Goal: Information Seeking & Learning: Learn about a topic

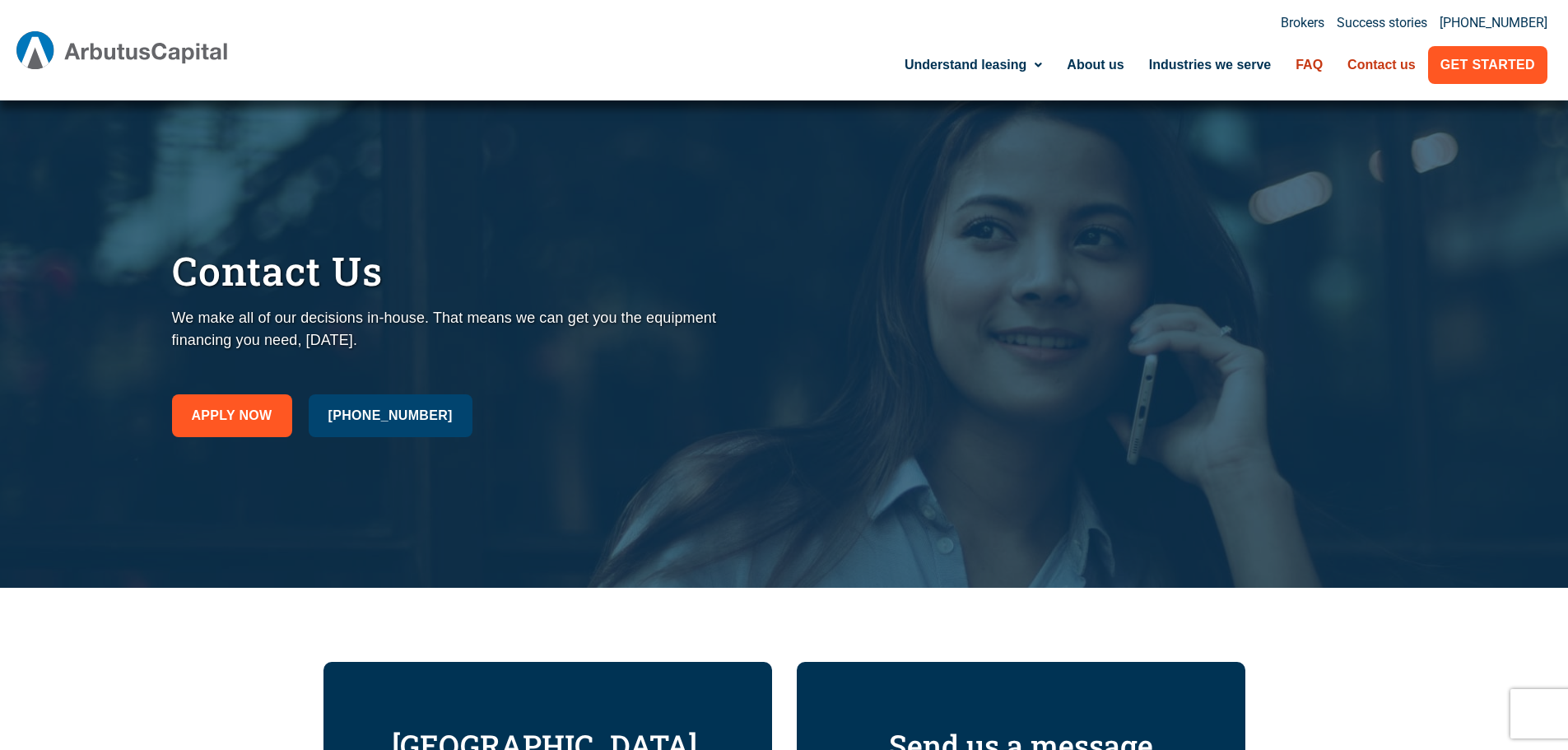
click at [1308, 61] on link "FAQ" at bounding box center [1309, 65] width 52 height 38
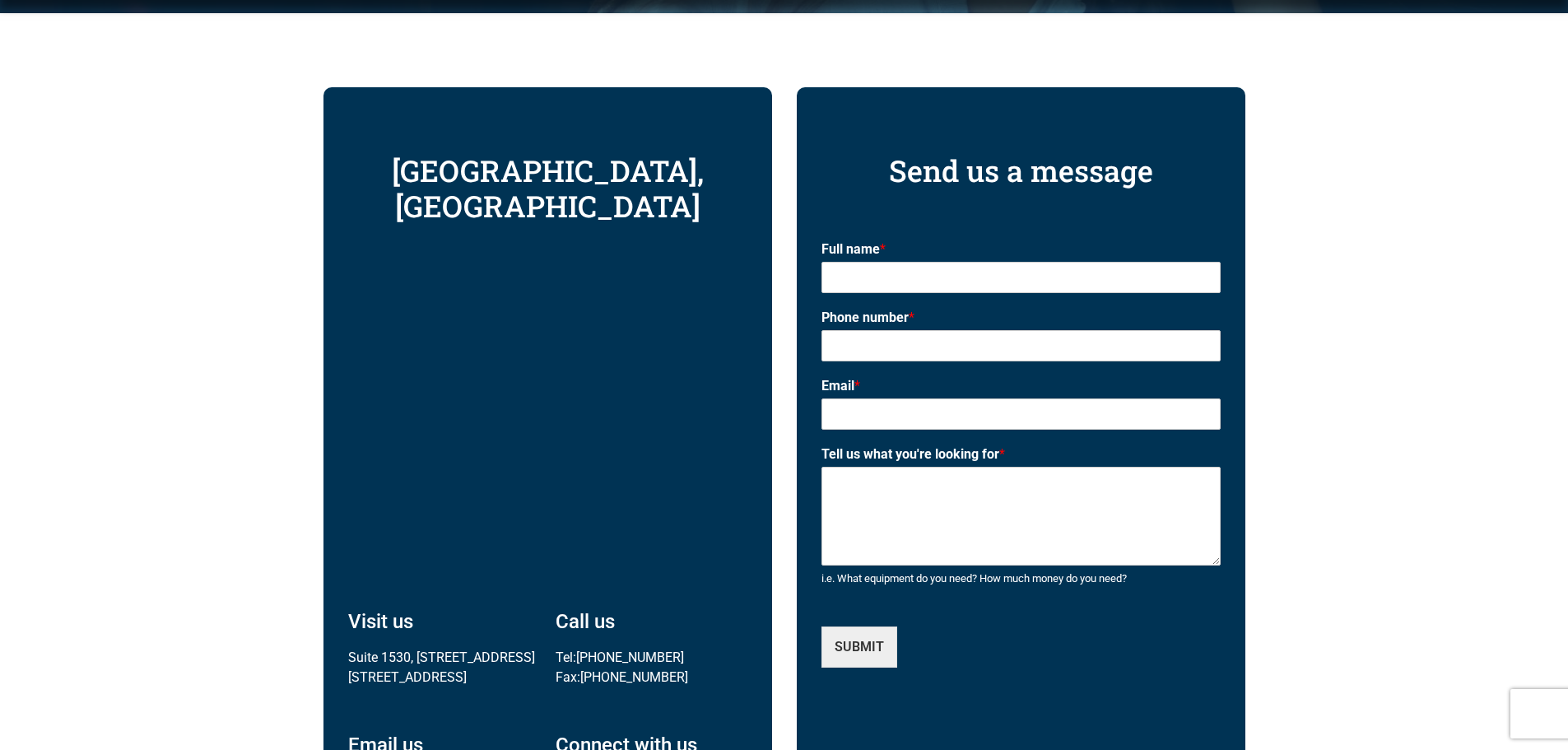
scroll to position [576, 0]
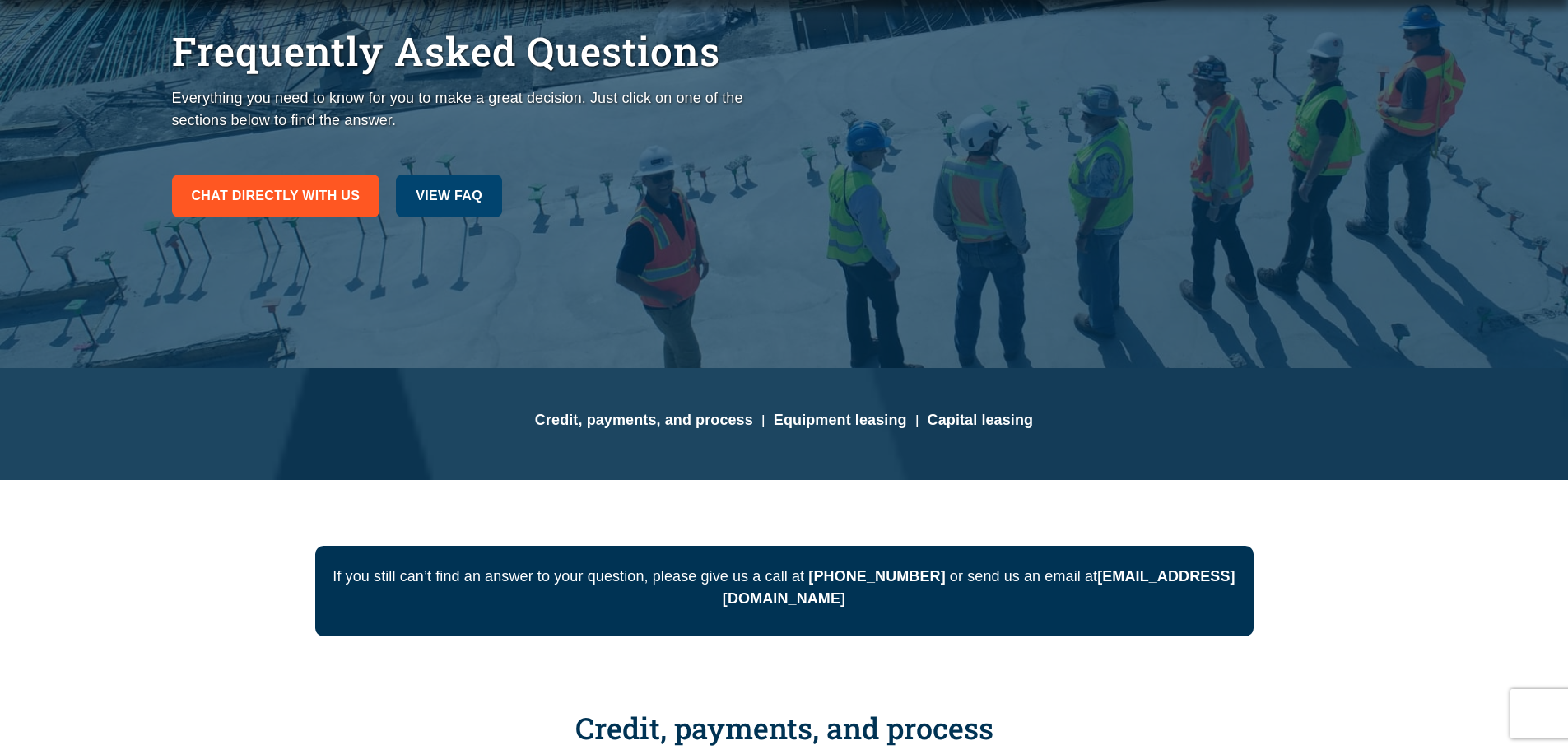
scroll to position [576, 0]
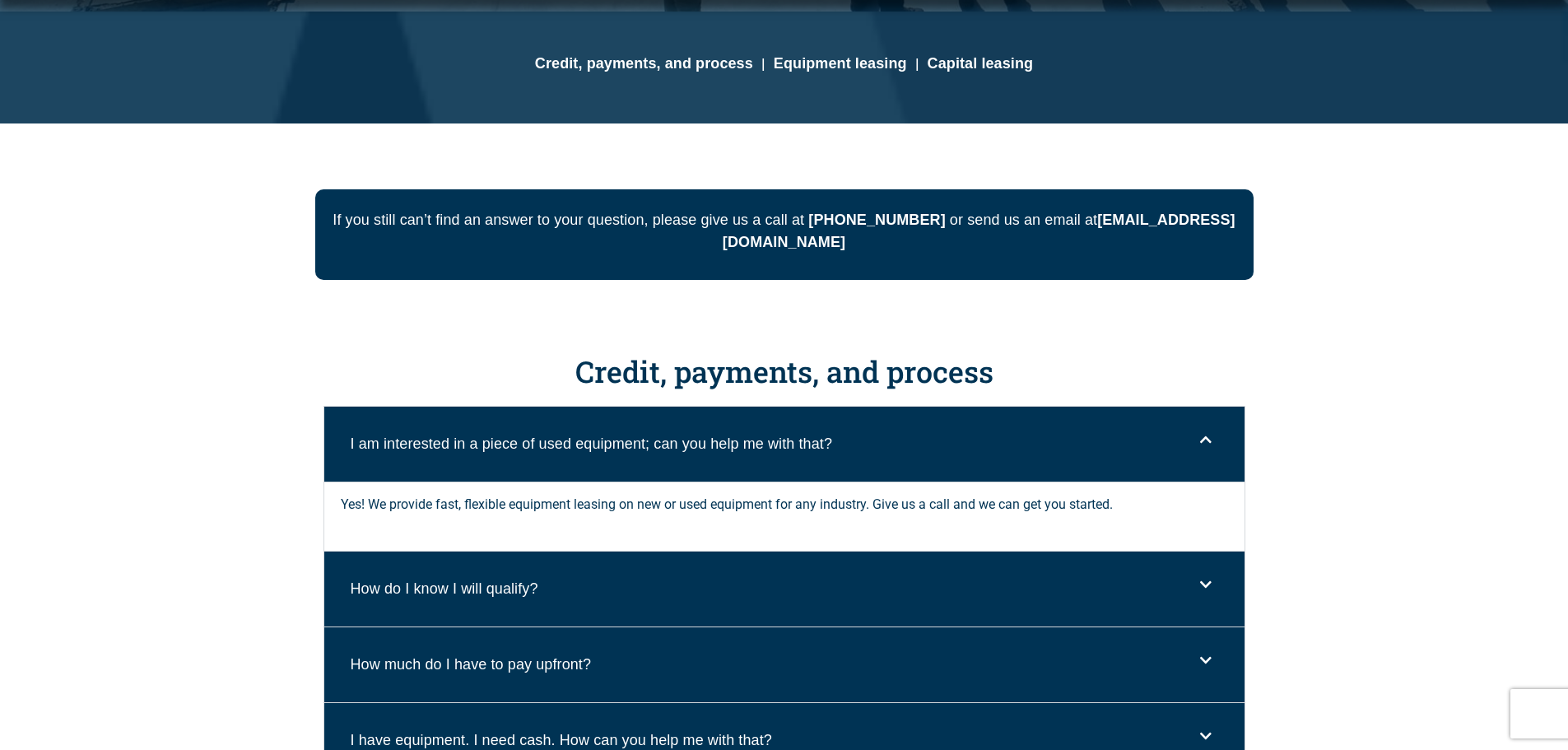
click at [472, 593] on link "How do I know I will qualify?" at bounding box center [444, 588] width 188 height 16
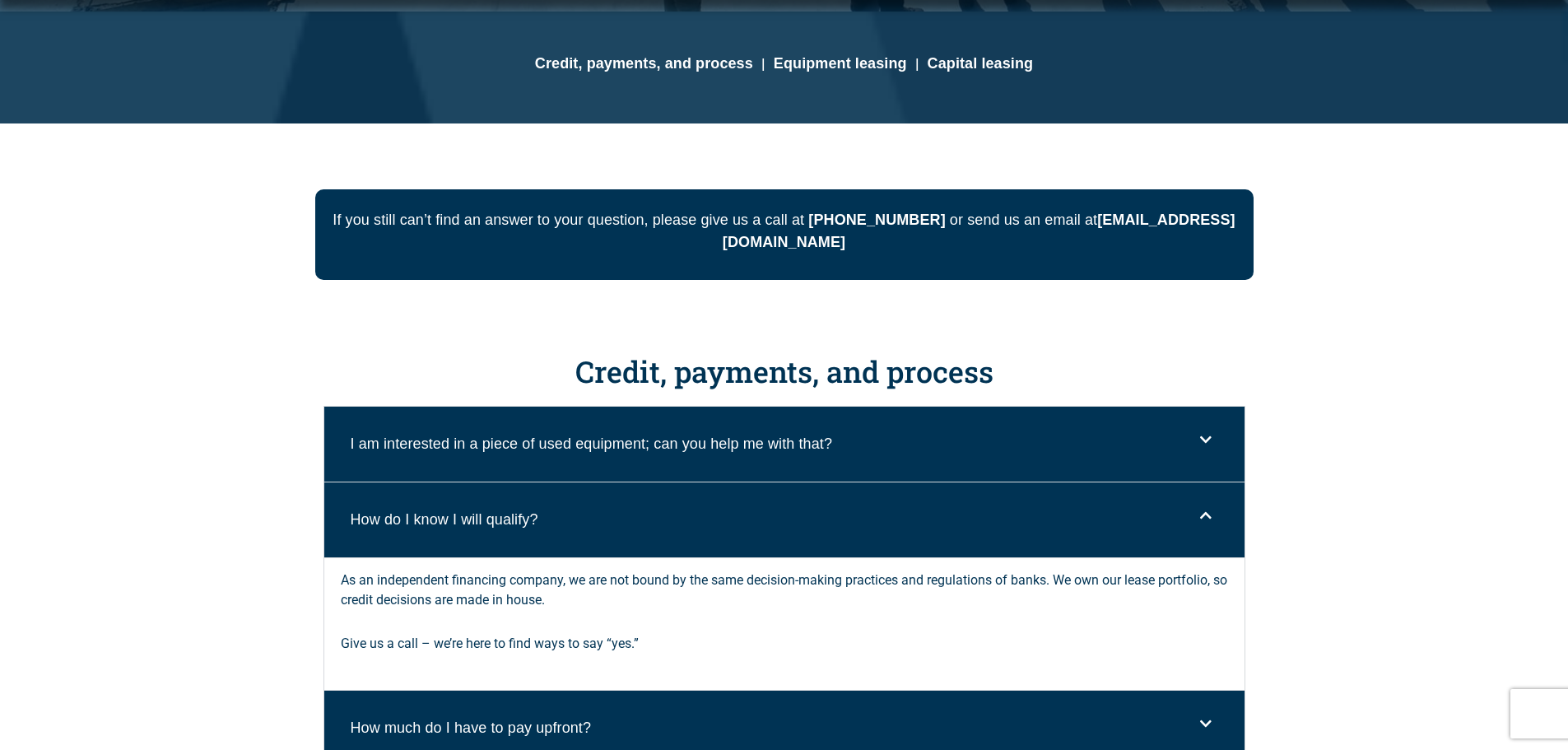
scroll to position [0, 0]
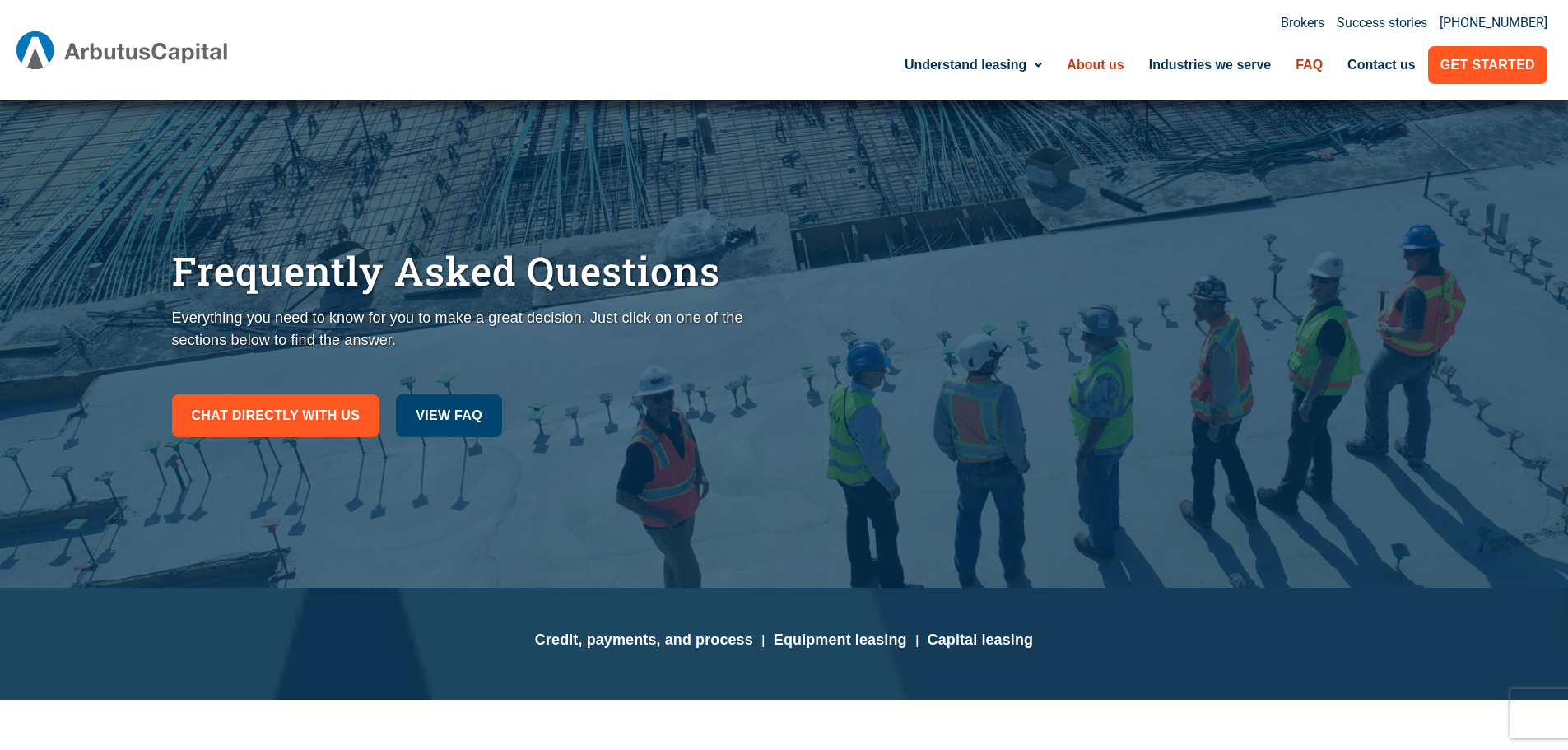
click at [1091, 63] on link "About us" at bounding box center [1095, 65] width 81 height 38
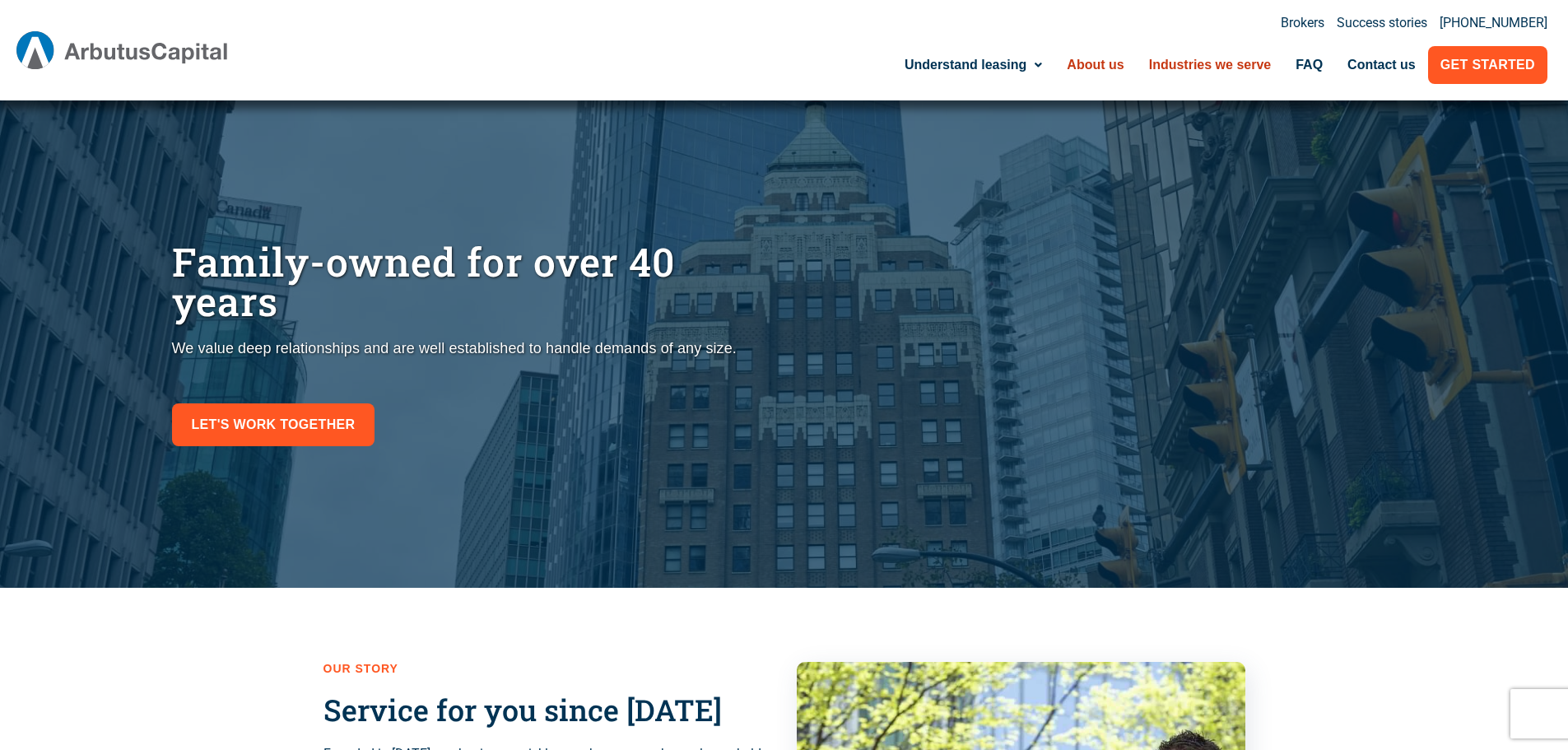
click at [1204, 72] on link "Industries we serve" at bounding box center [1211, 65] width 147 height 38
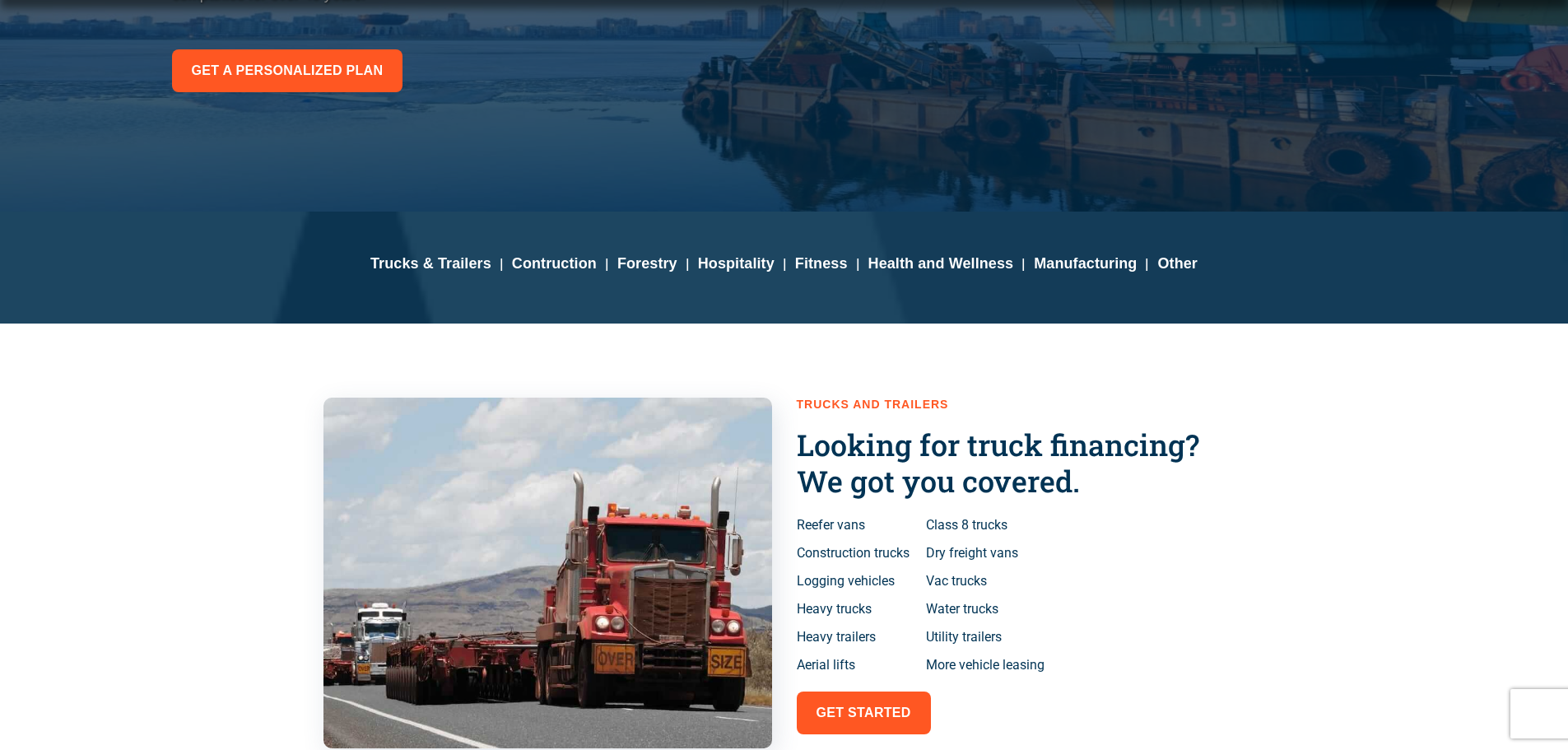
scroll to position [494, 0]
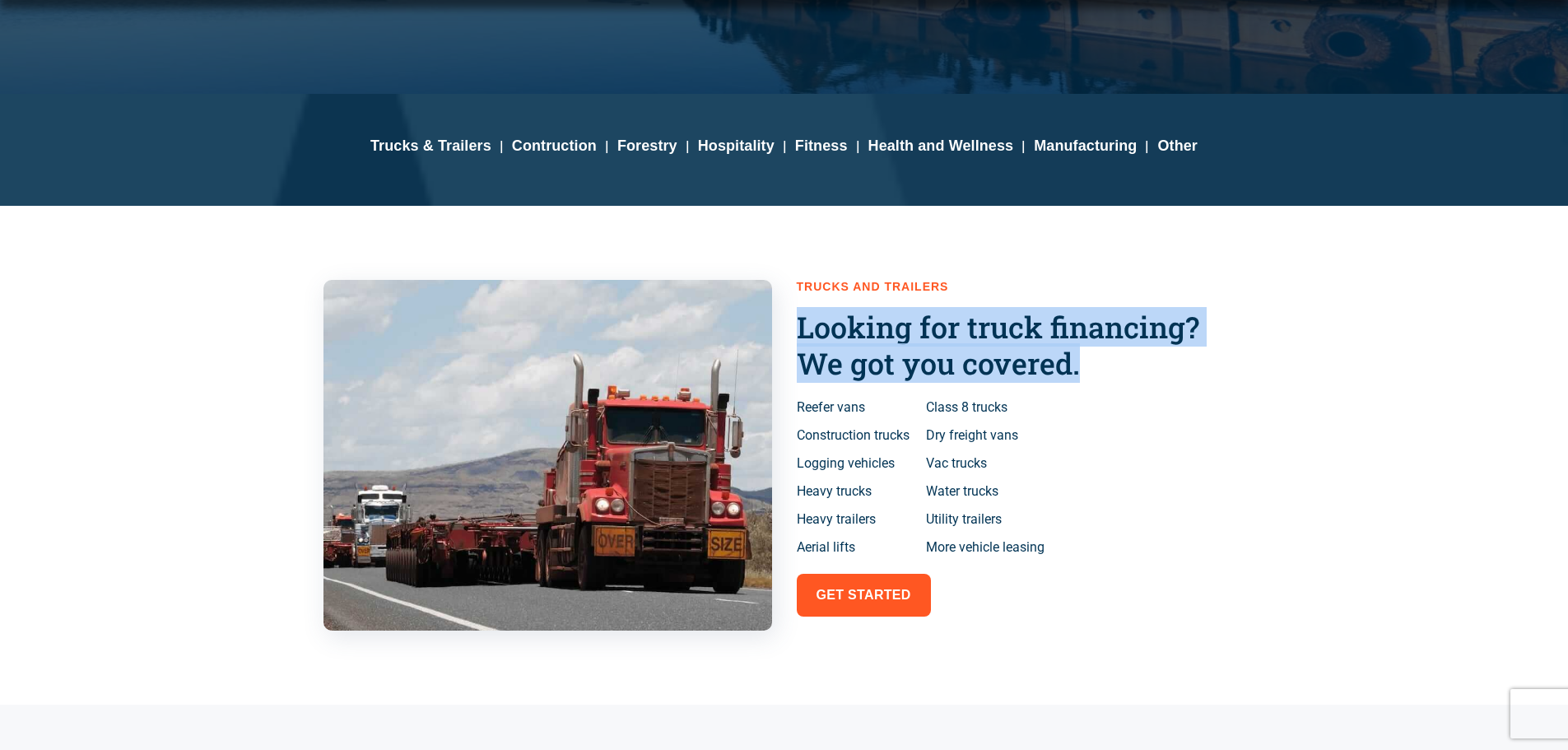
drag, startPoint x: 800, startPoint y: 321, endPoint x: 1312, endPoint y: 375, distance: 514.8
click at [1312, 375] on div "Trucks and Trailers Looking for truck financing? We got you covered. Reefer van…" at bounding box center [784, 456] width 1568 height 500
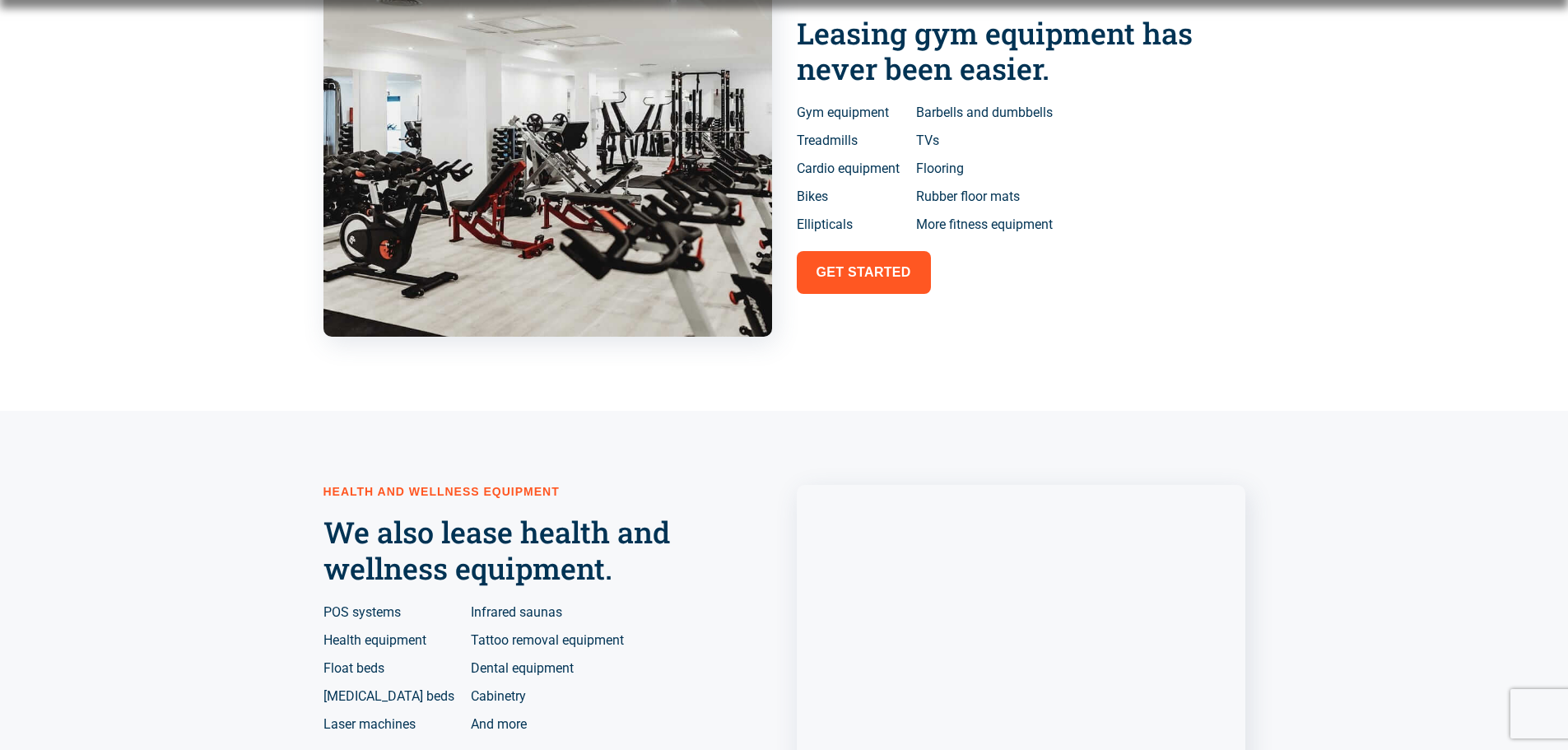
scroll to position [2965, 0]
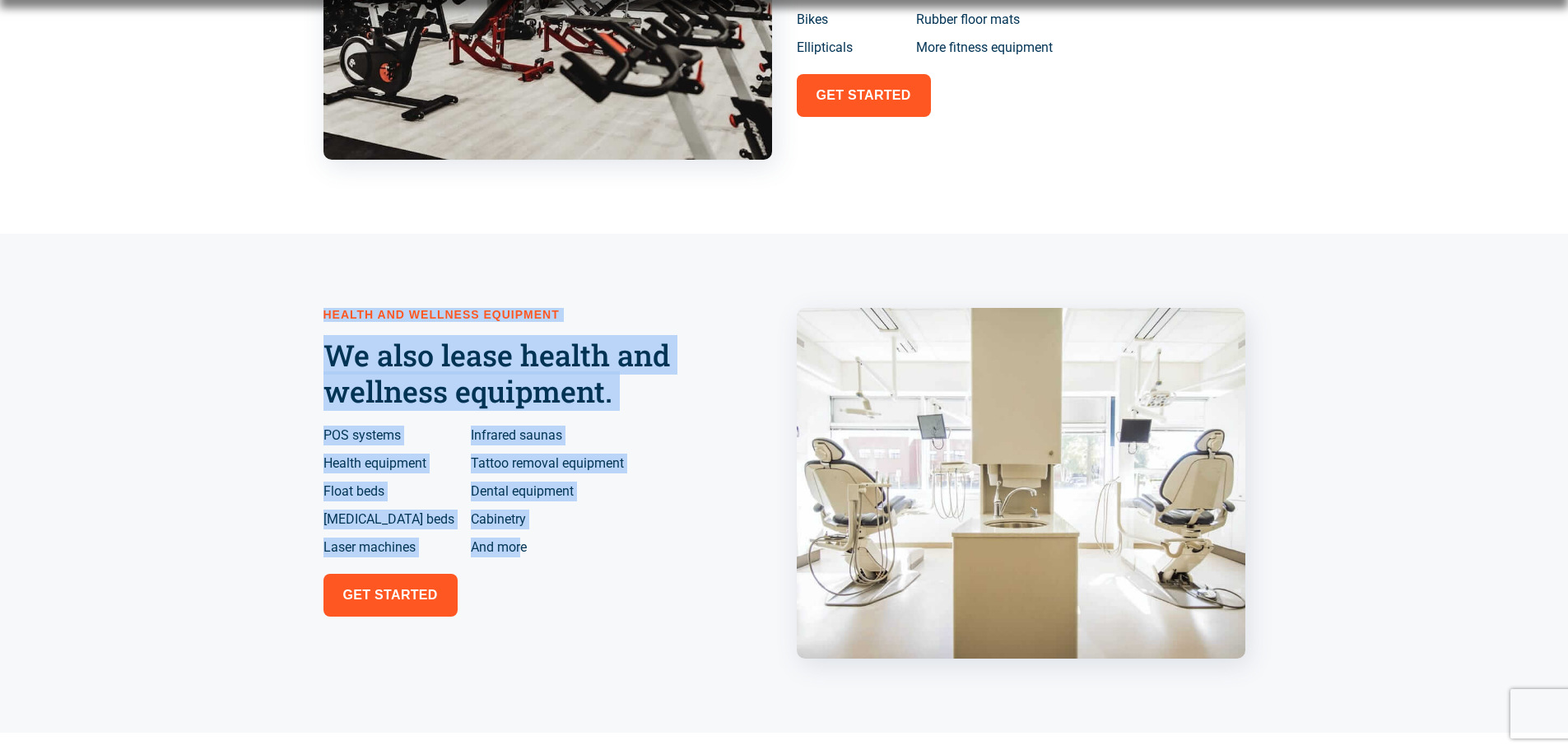
drag, startPoint x: 478, startPoint y: 515, endPoint x: 498, endPoint y: 538, distance: 30.5
click at [498, 538] on div "Health and Wellness Equipment We also lease health and wellness equipment. POS …" at bounding box center [547, 484] width 465 height 368
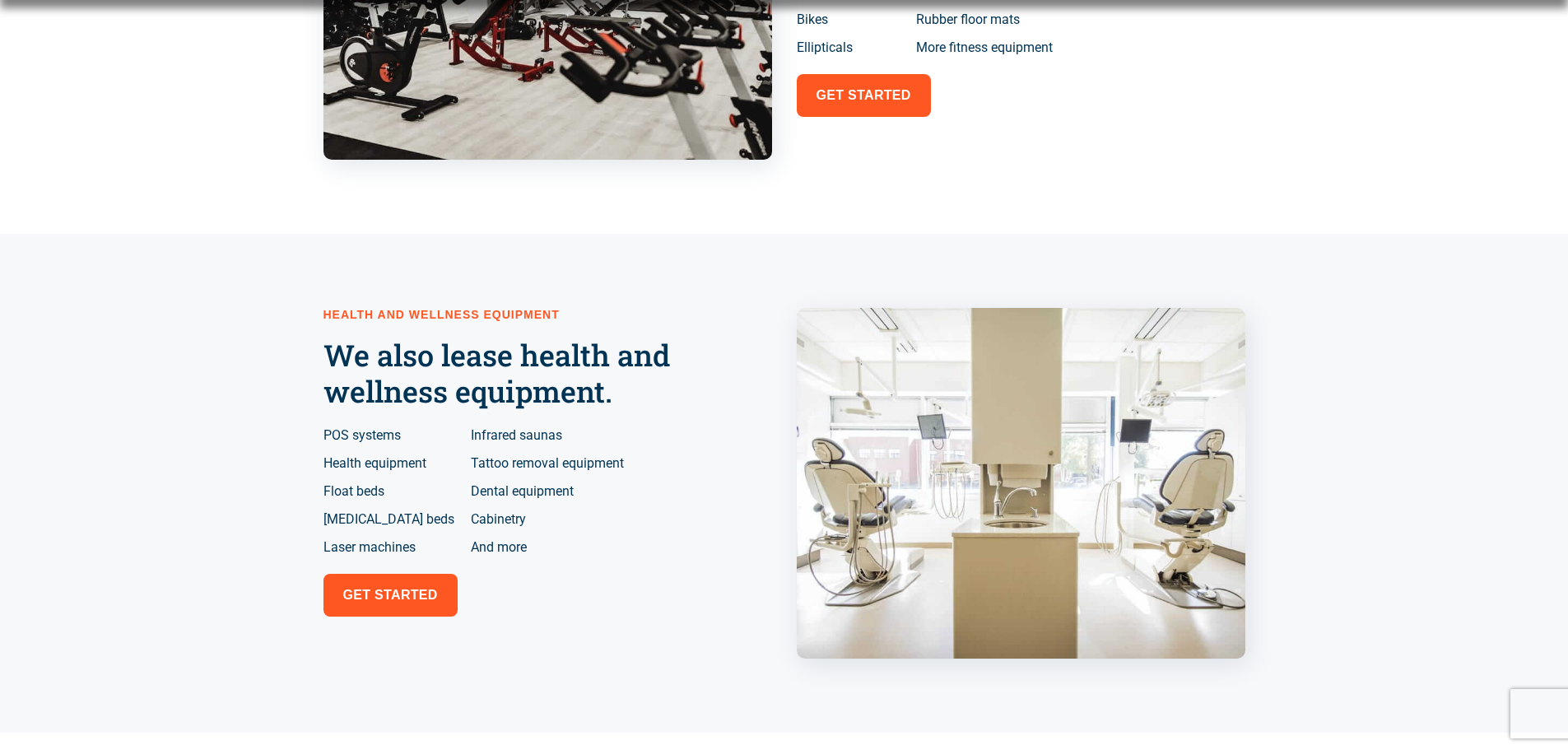
click at [505, 538] on li "And more" at bounding box center [547, 547] width 153 height 20
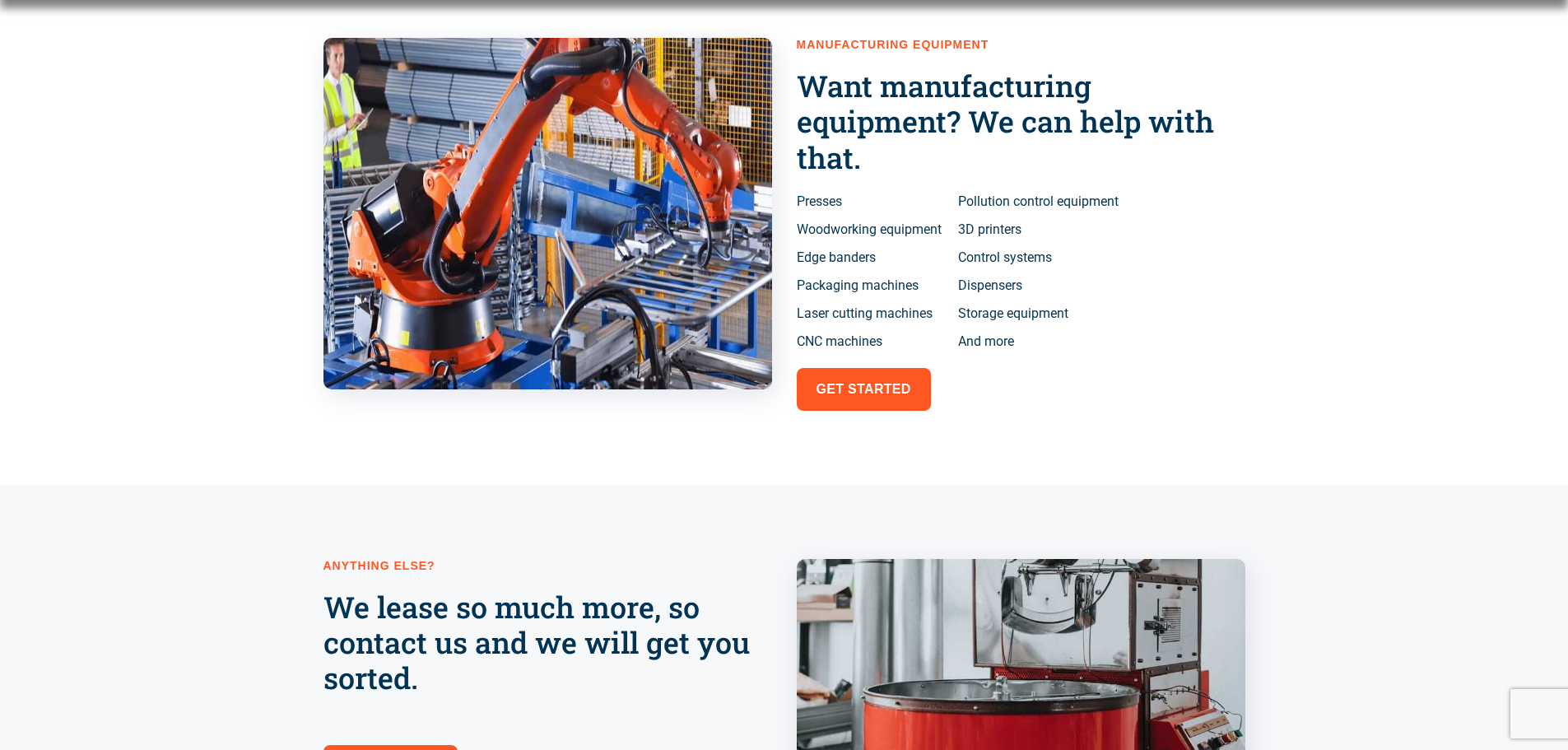
scroll to position [4036, 0]
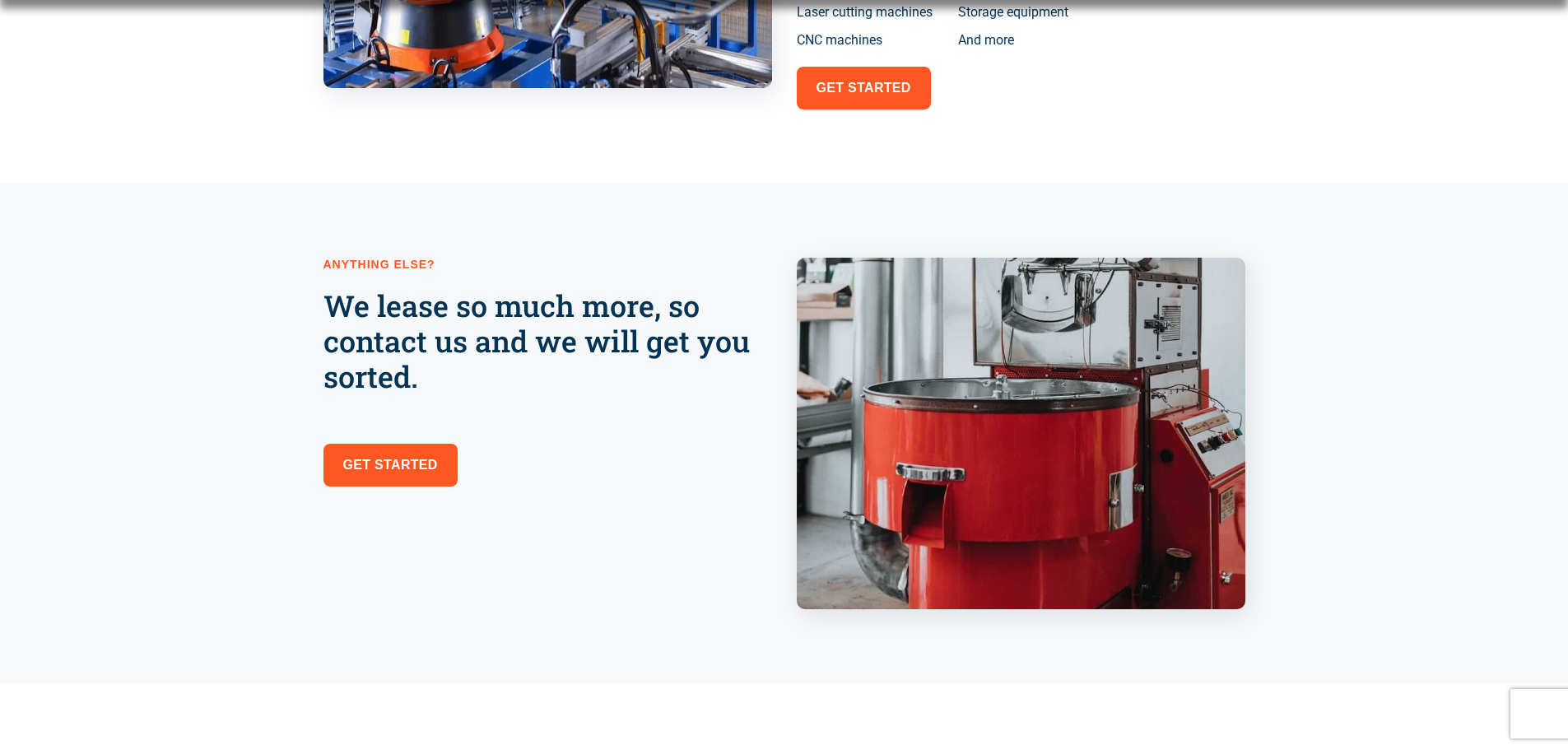
drag, startPoint x: 325, startPoint y: 310, endPoint x: 596, endPoint y: 390, distance: 282.6
click at [596, 390] on div "Anything Else? We lease so much more, so contact us and we will get you sorted.…" at bounding box center [784, 434] width 1568 height 500
click at [596, 390] on h3 "We lease so much more, so contact us and we will get you sorted." at bounding box center [548, 342] width 449 height 107
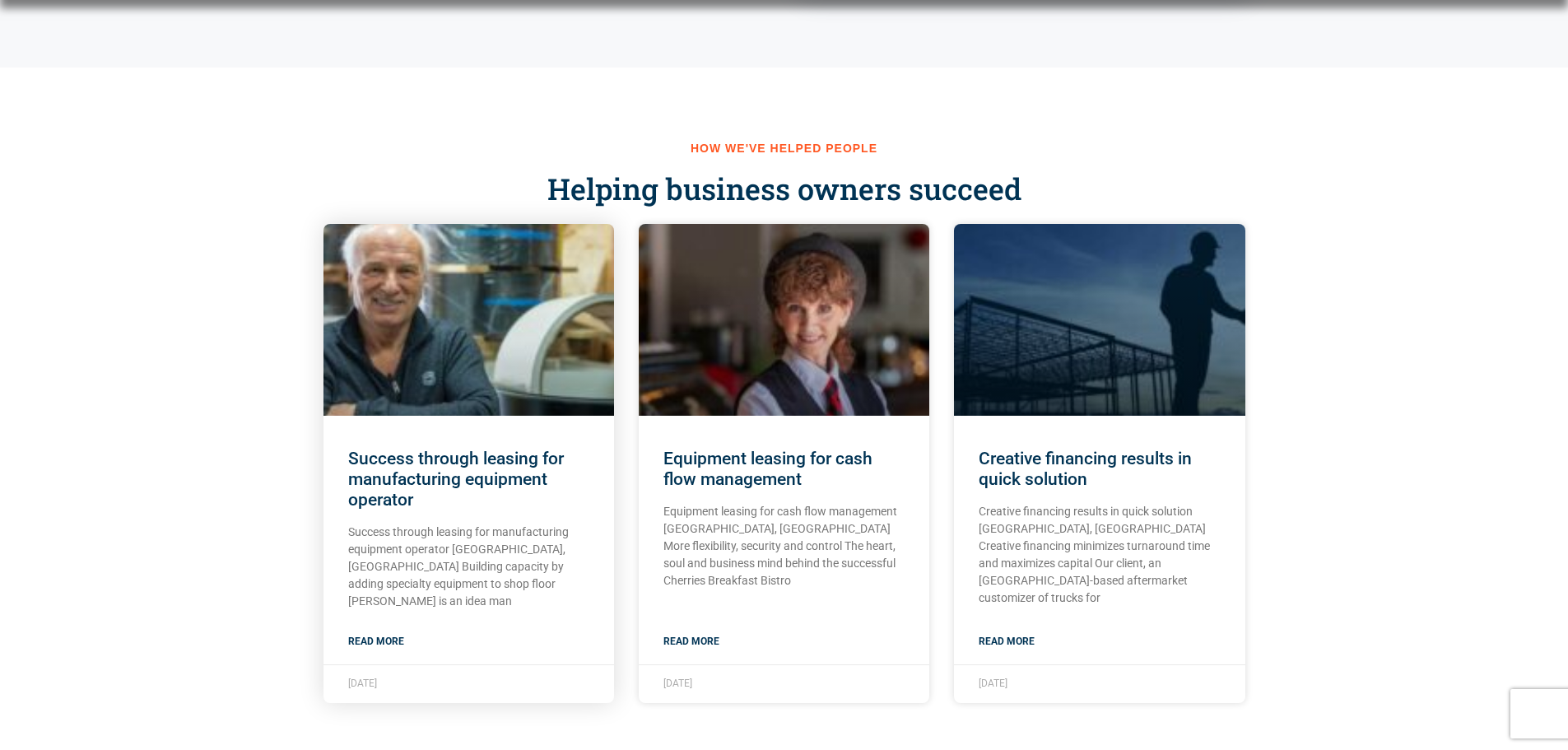
scroll to position [4694, 0]
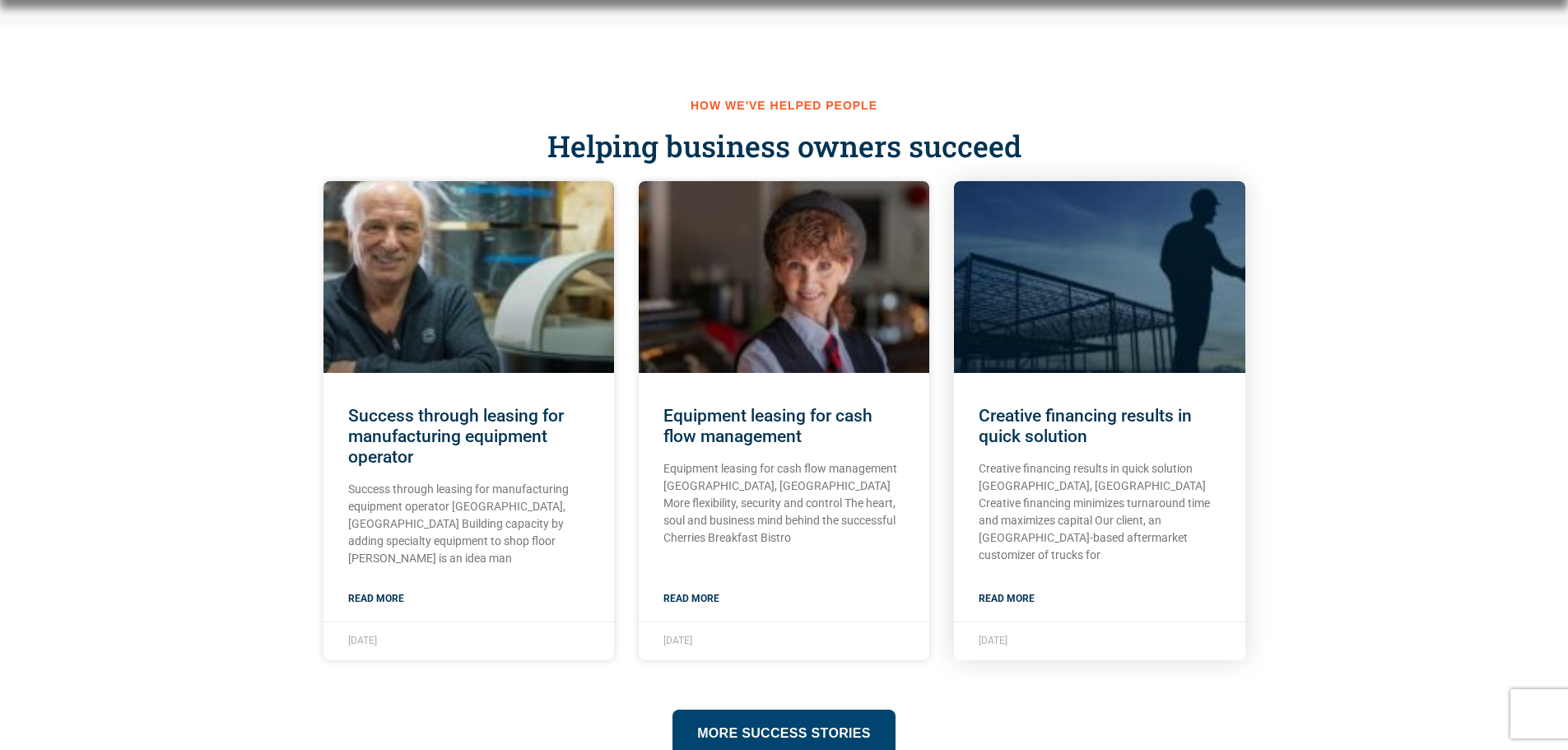
click at [1015, 597] on link "Read More" at bounding box center [1006, 598] width 56 height 20
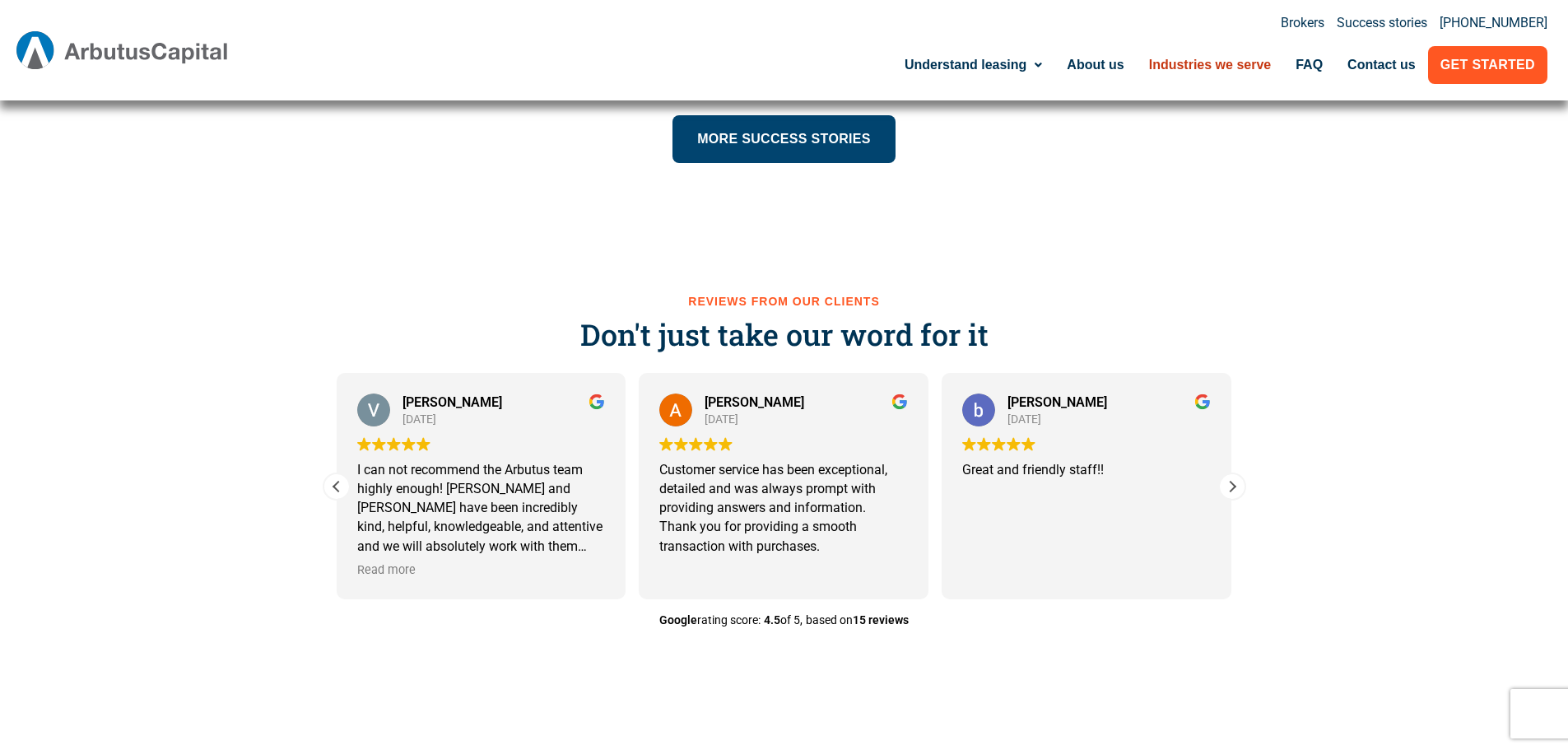
scroll to position [5189, 0]
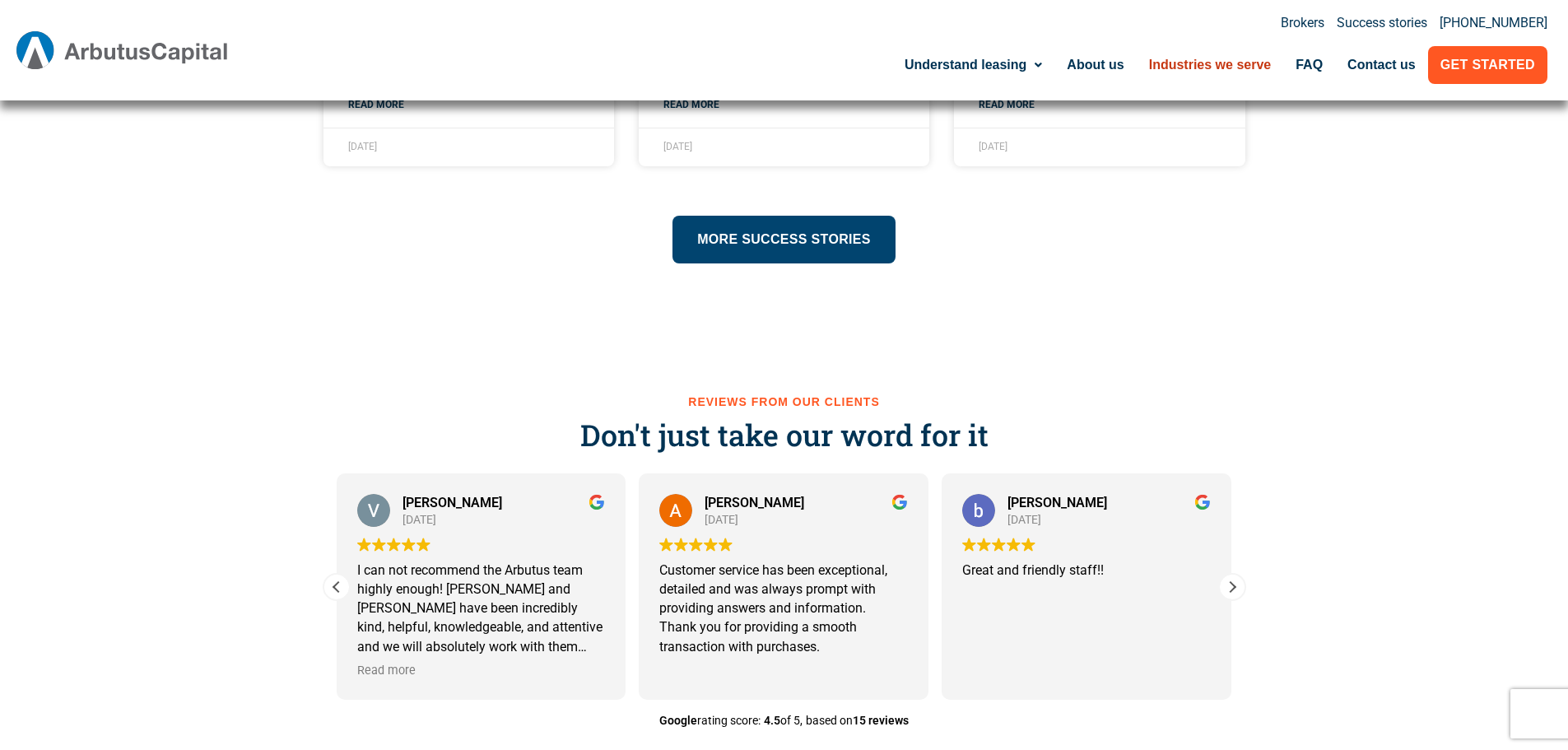
click at [1567, 668] on span "Read more" at bounding box center [1597, 666] width 58 height 16
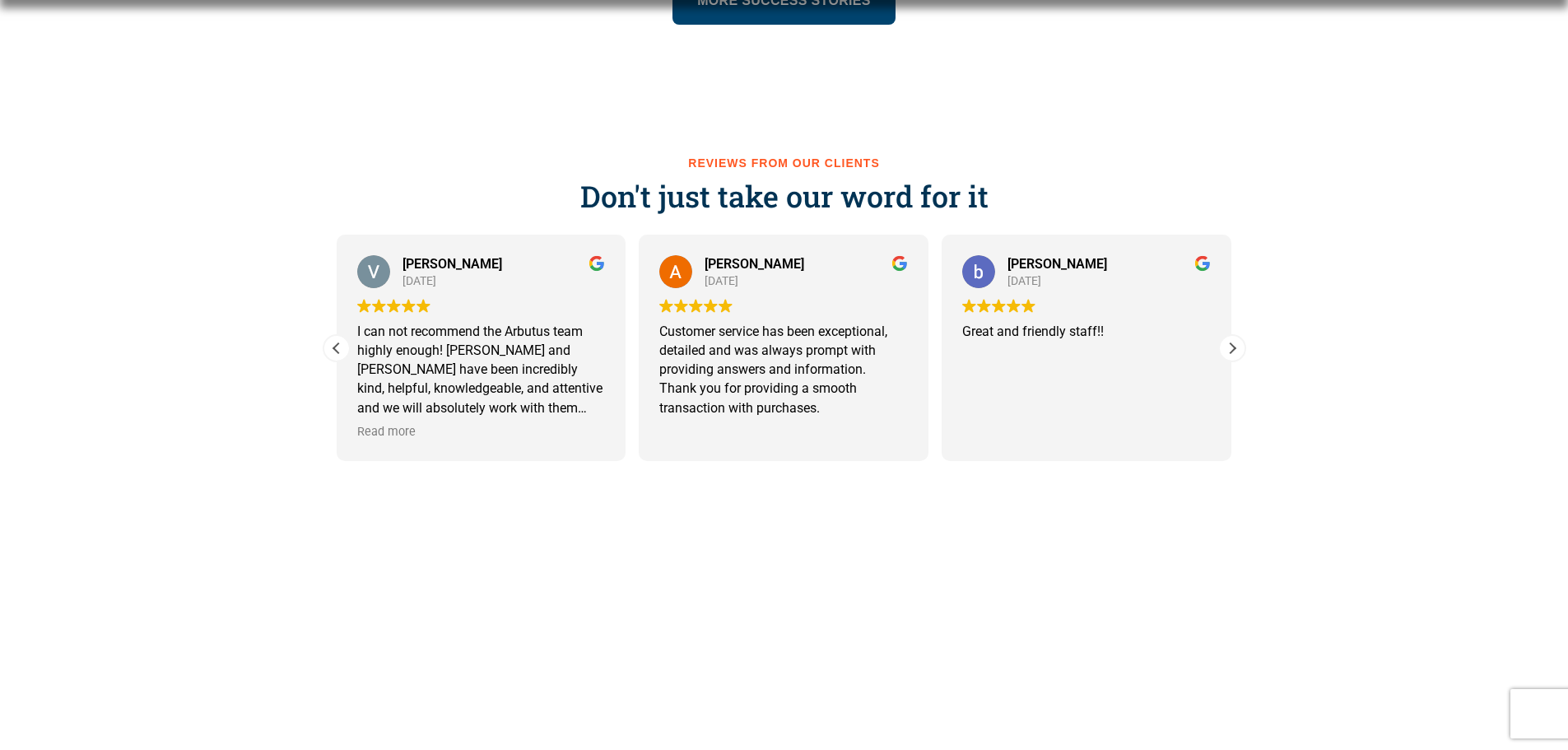
scroll to position [5436, 0]
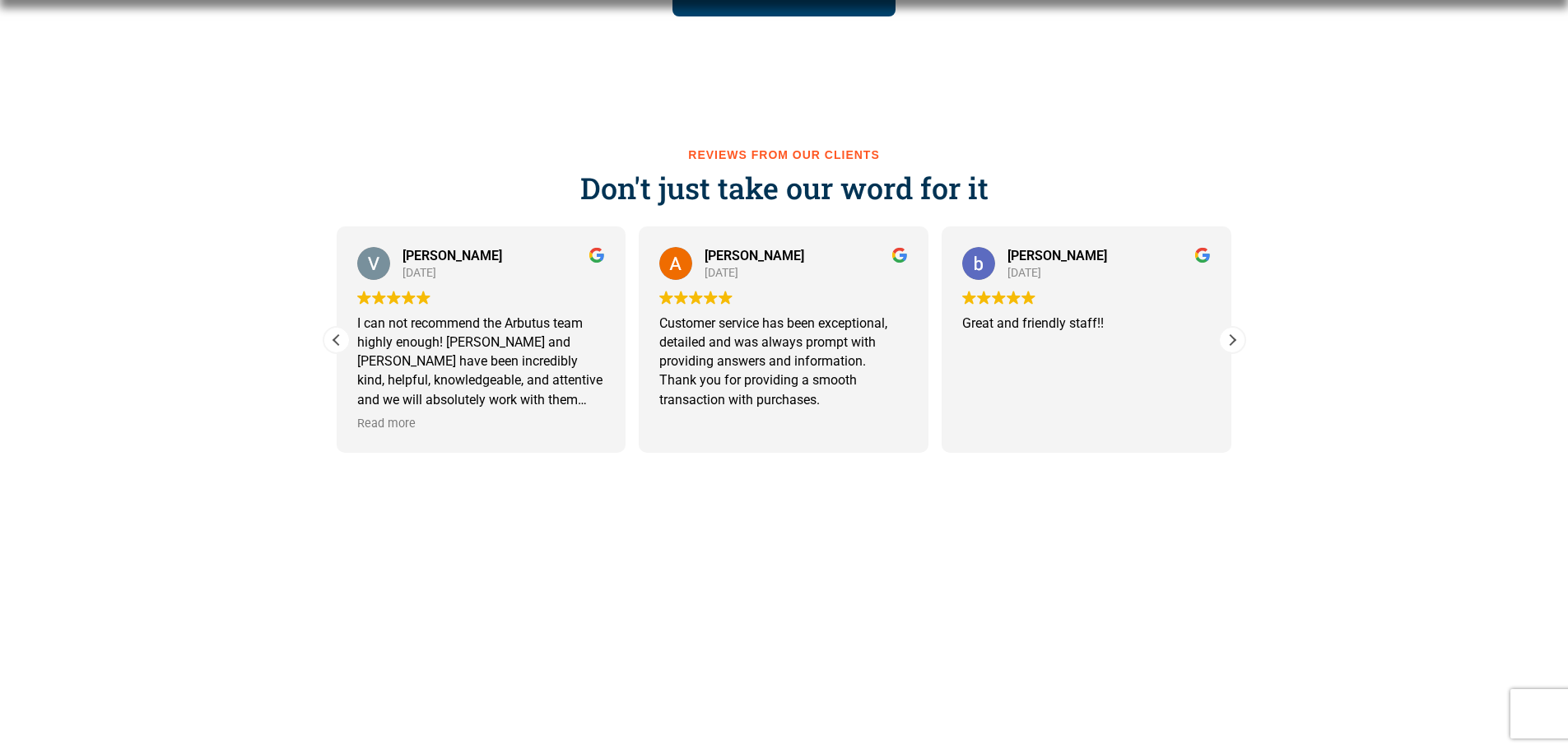
drag, startPoint x: 672, startPoint y: 492, endPoint x: 833, endPoint y: 497, distance: 161.1
drag, startPoint x: 819, startPoint y: 525, endPoint x: 663, endPoint y: 452, distance: 172.2
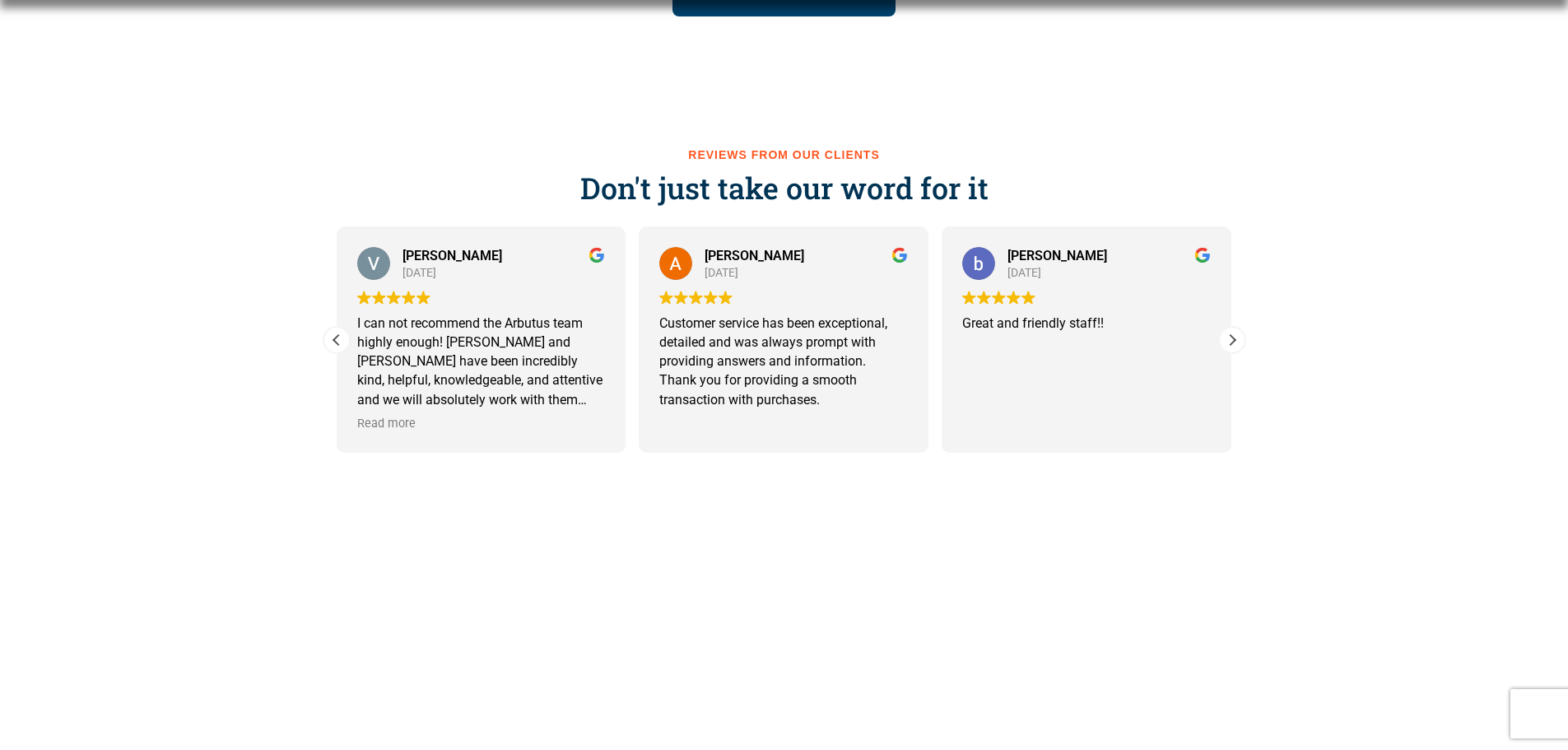
drag, startPoint x: 784, startPoint y: 501, endPoint x: 887, endPoint y: 539, distance: 109.8
drag, startPoint x: 878, startPoint y: 568, endPoint x: 765, endPoint y: 437, distance: 173.0
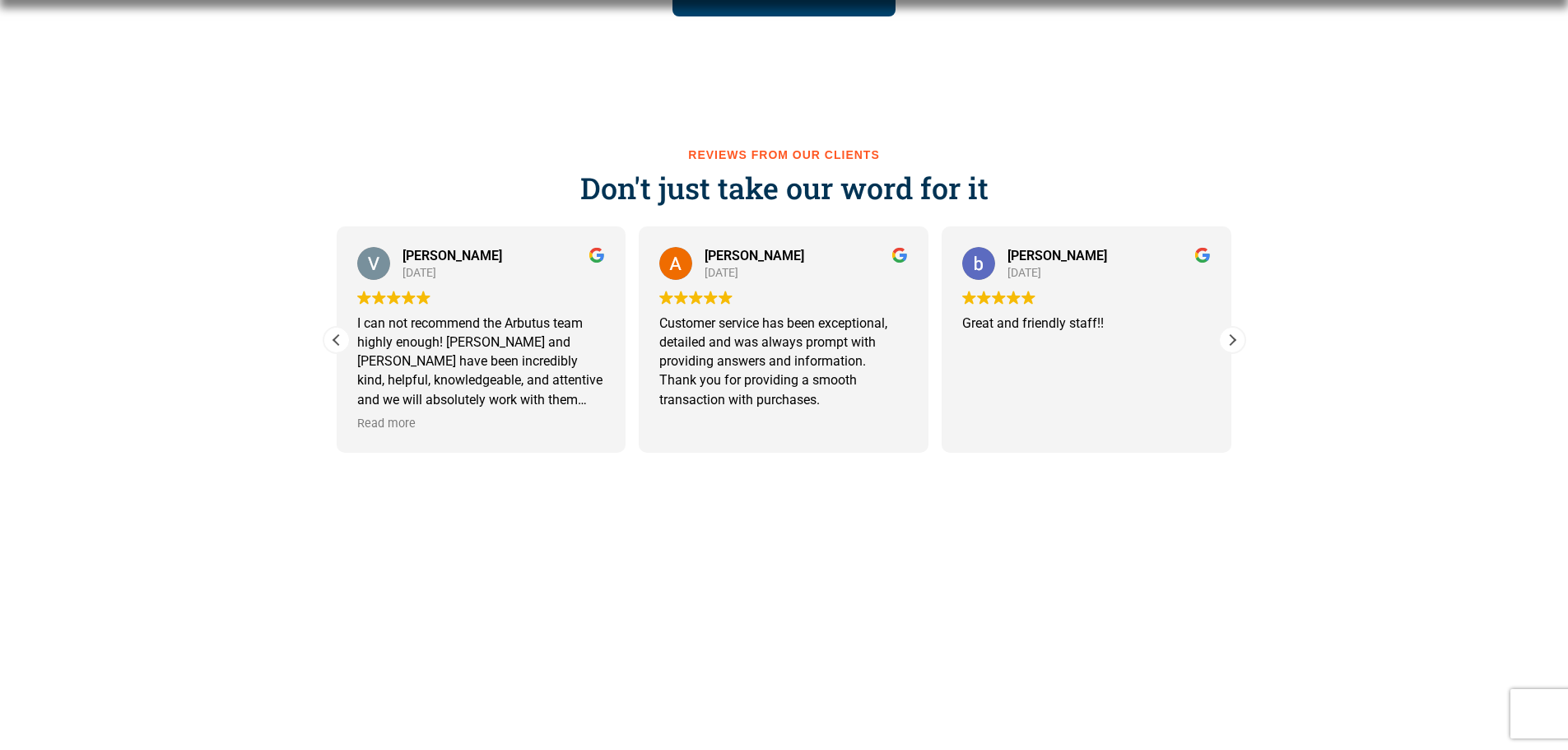
click at [1265, 418] on span "Read more" at bounding box center [1295, 419] width 58 height 16
drag, startPoint x: 984, startPoint y: 338, endPoint x: 1170, endPoint y: 431, distance: 208.0
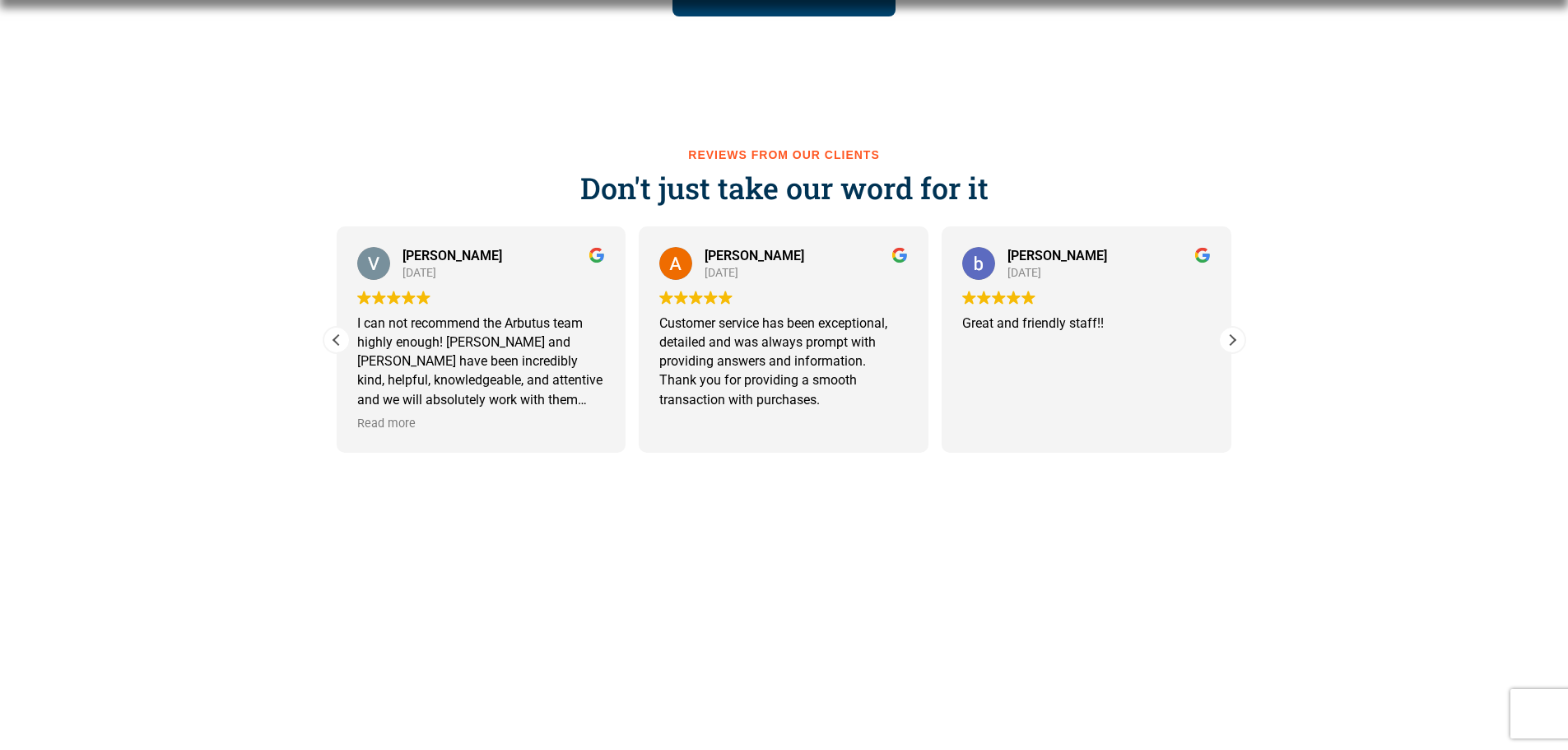
drag, startPoint x: 1085, startPoint y: 410, endPoint x: 1014, endPoint y: 373, distance: 80.1
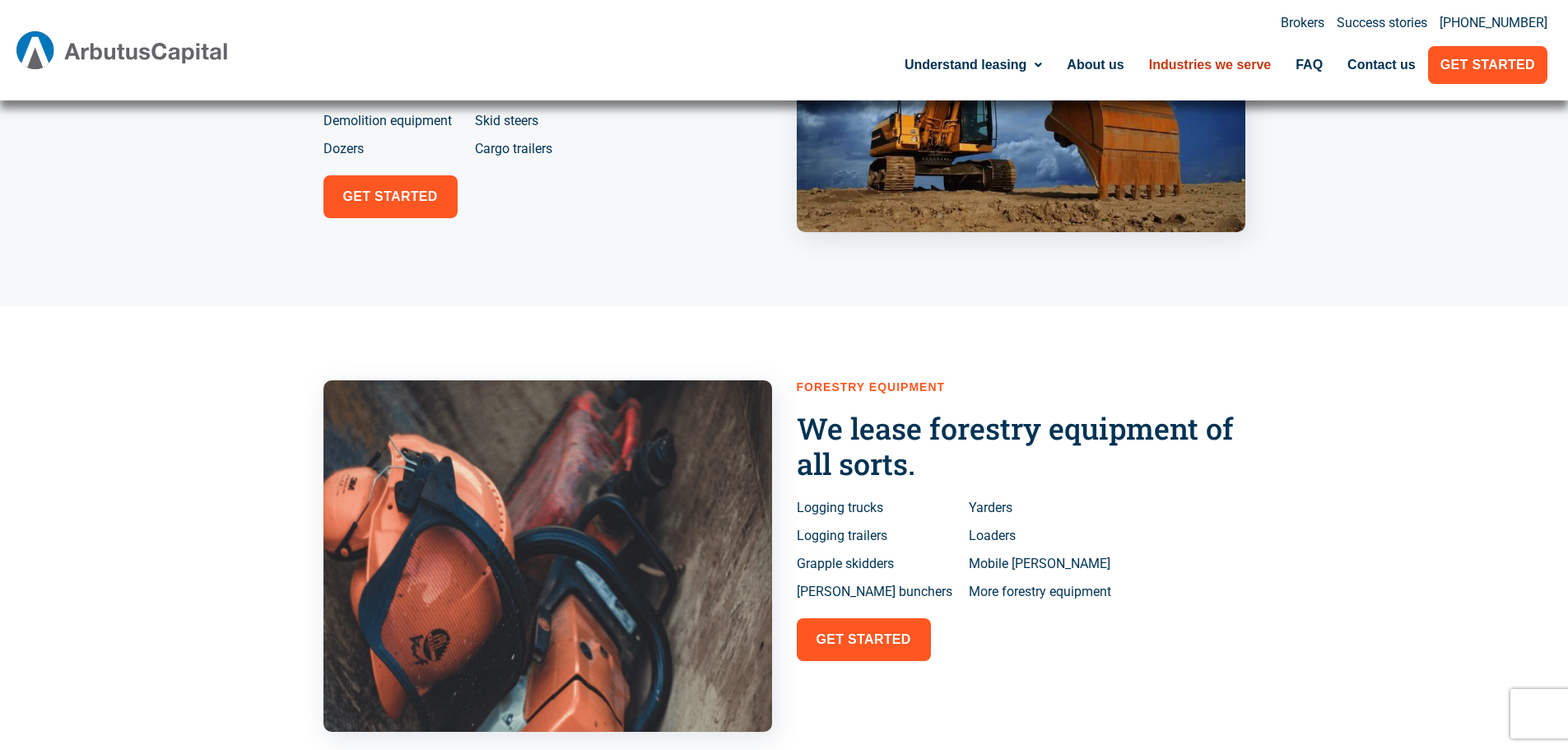
scroll to position [0, 0]
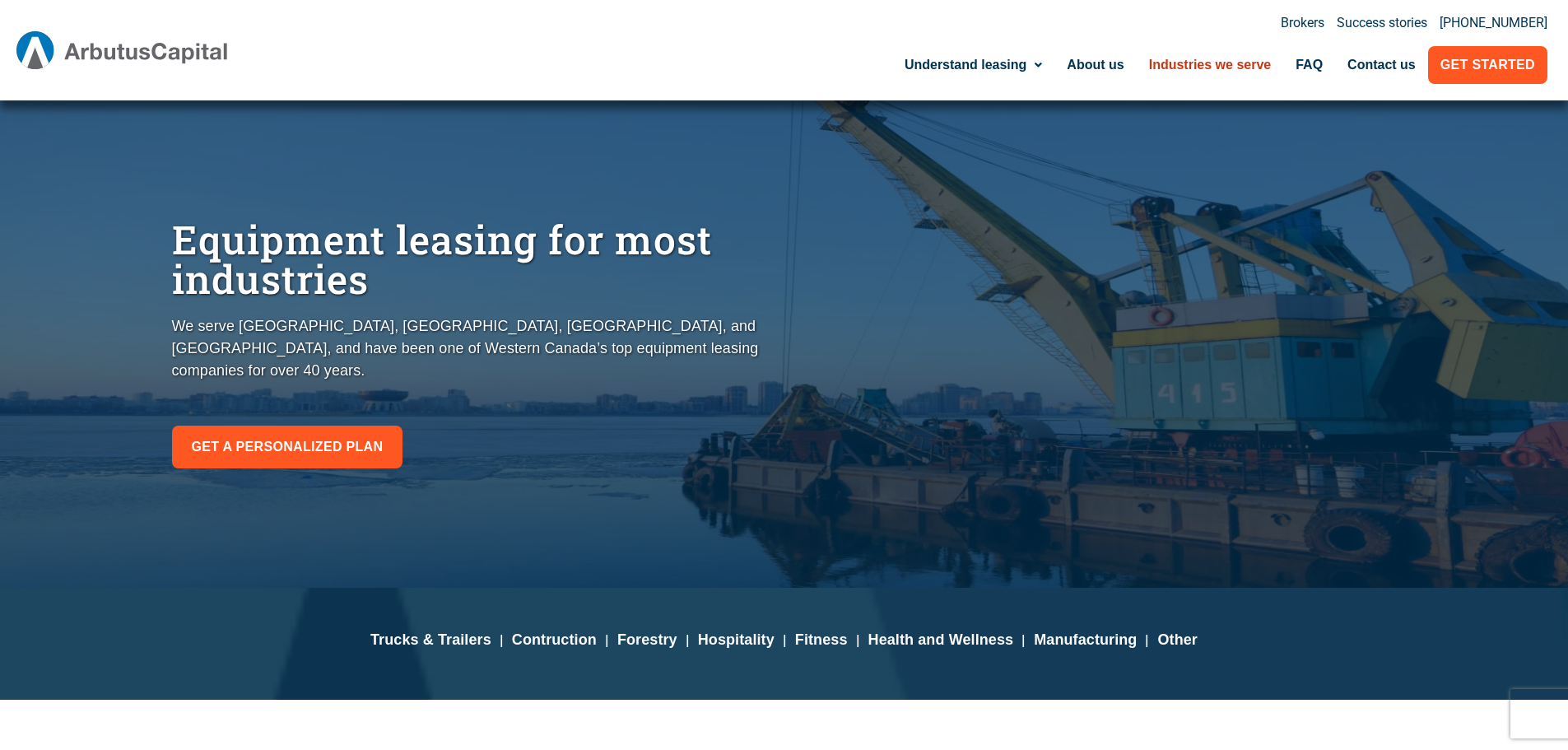
drag, startPoint x: 188, startPoint y: 233, endPoint x: 495, endPoint y: 334, distance: 323.2
click at [495, 334] on div "Equipment leasing for most industries We serve British Columbia, Alberta, Saska…" at bounding box center [474, 343] width 620 height 264
click at [495, 334] on p "We serve British Columbia, Alberta, Saskatchewan, and Manitoba, and have been o…" at bounding box center [473, 348] width 604 height 67
drag, startPoint x: 664, startPoint y: 362, endPoint x: 60, endPoint y: 261, distance: 612.4
click at [68, 264] on div "Equipment leasing for most industries We serve British Columbia, Alberta, Saska…" at bounding box center [784, 344] width 1568 height 488
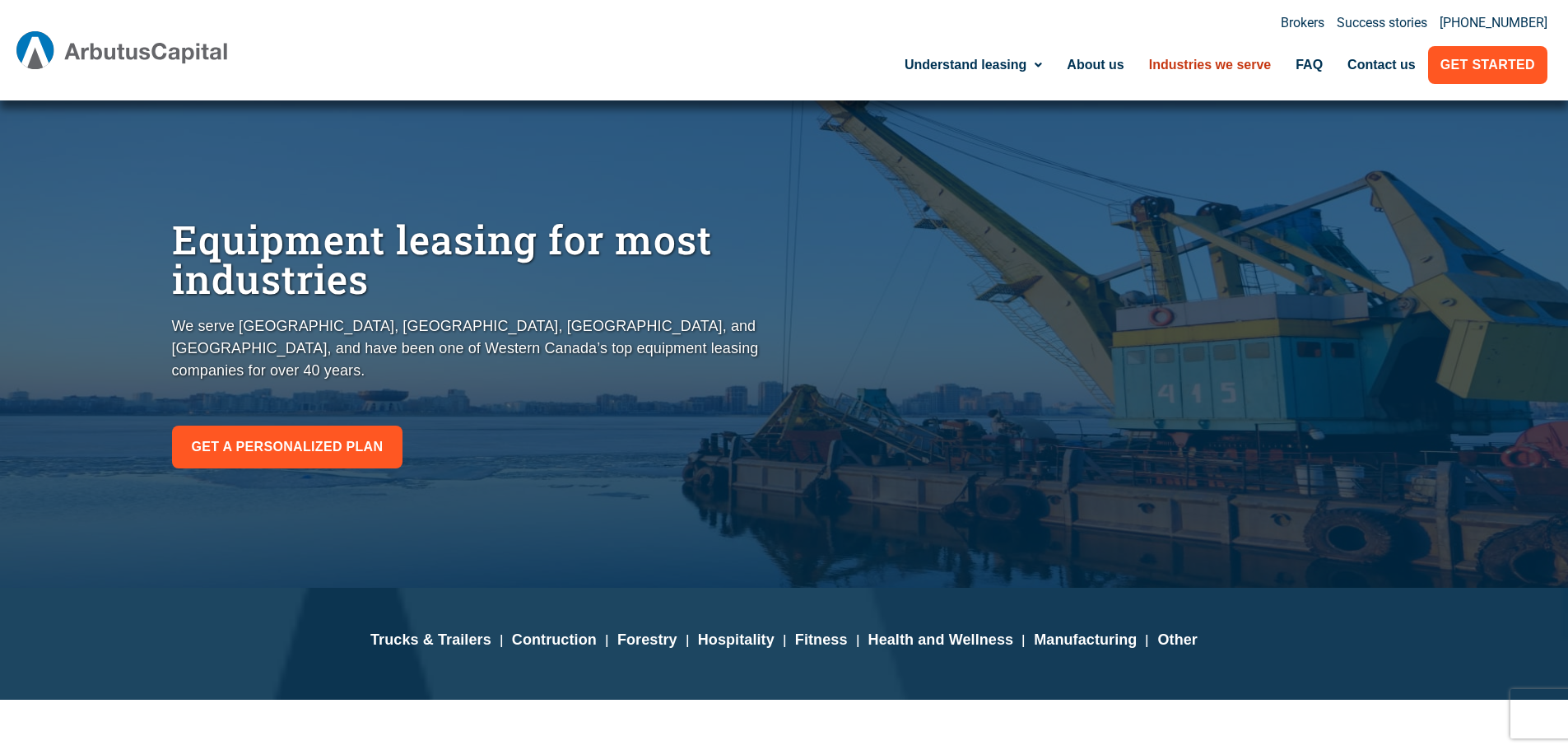
click at [58, 261] on div "Equipment leasing for most industries We serve British Columbia, Alberta, Saska…" at bounding box center [784, 344] width 1568 height 488
drag, startPoint x: 147, startPoint y: 245, endPoint x: 661, endPoint y: 356, distance: 525.8
click at [661, 356] on div "Equipment leasing for most industries We serve British Columbia, Alberta, Saska…" at bounding box center [784, 344] width 1568 height 488
click at [661, 356] on p "We serve British Columbia, Alberta, Saskatchewan, and Manitoba, and have been o…" at bounding box center [473, 348] width 604 height 67
click at [1384, 69] on link "Contact us" at bounding box center [1381, 65] width 93 height 38
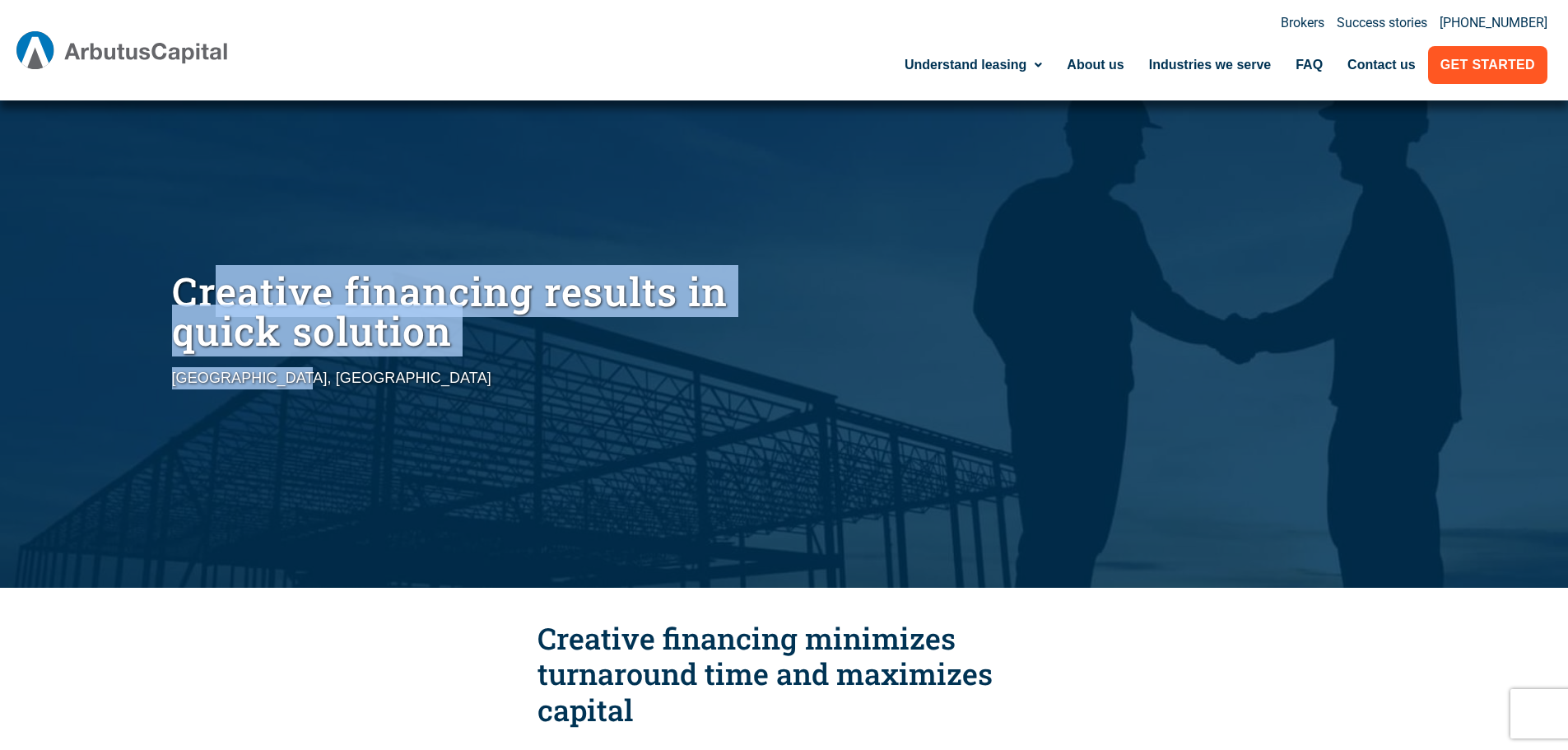
drag, startPoint x: 216, startPoint y: 279, endPoint x: 457, endPoint y: 359, distance: 253.9
click at [456, 359] on div "Creative financing results in quick solution [GEOGRAPHIC_DATA], [GEOGRAPHIC_DAT…" at bounding box center [474, 343] width 620 height 160
click at [457, 359] on div "Creative financing results in quick solution [GEOGRAPHIC_DATA], [GEOGRAPHIC_DAT…" at bounding box center [474, 343] width 620 height 160
drag, startPoint x: 340, startPoint y: 376, endPoint x: 82, endPoint y: 256, distance: 284.5
click at [82, 256] on div "Creative financing results in quick solution [GEOGRAPHIC_DATA], [GEOGRAPHIC_DAT…" at bounding box center [784, 344] width 1568 height 488
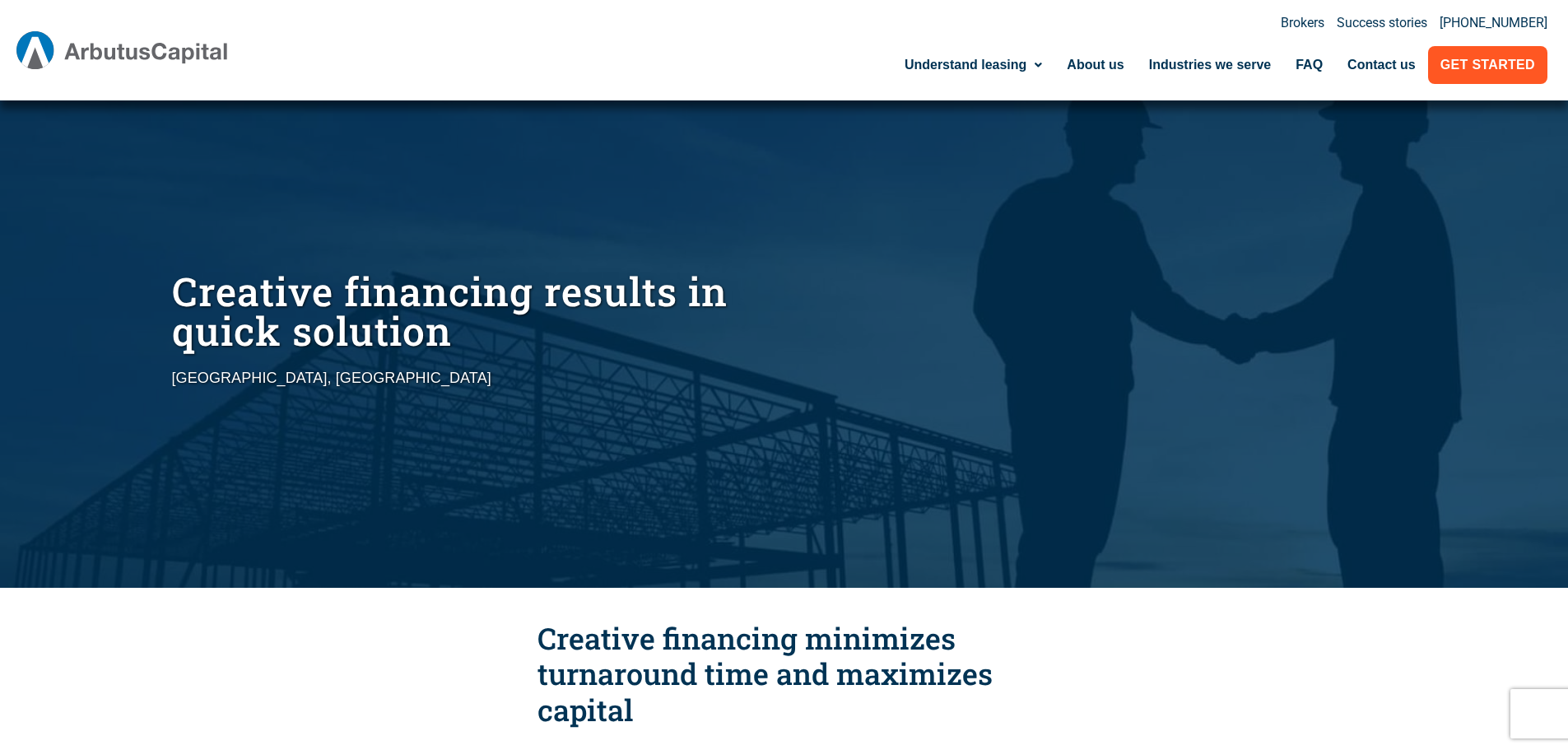
click at [82, 256] on div "Creative financing results in quick solution [GEOGRAPHIC_DATA], [GEOGRAPHIC_DAT…" at bounding box center [784, 344] width 1568 height 488
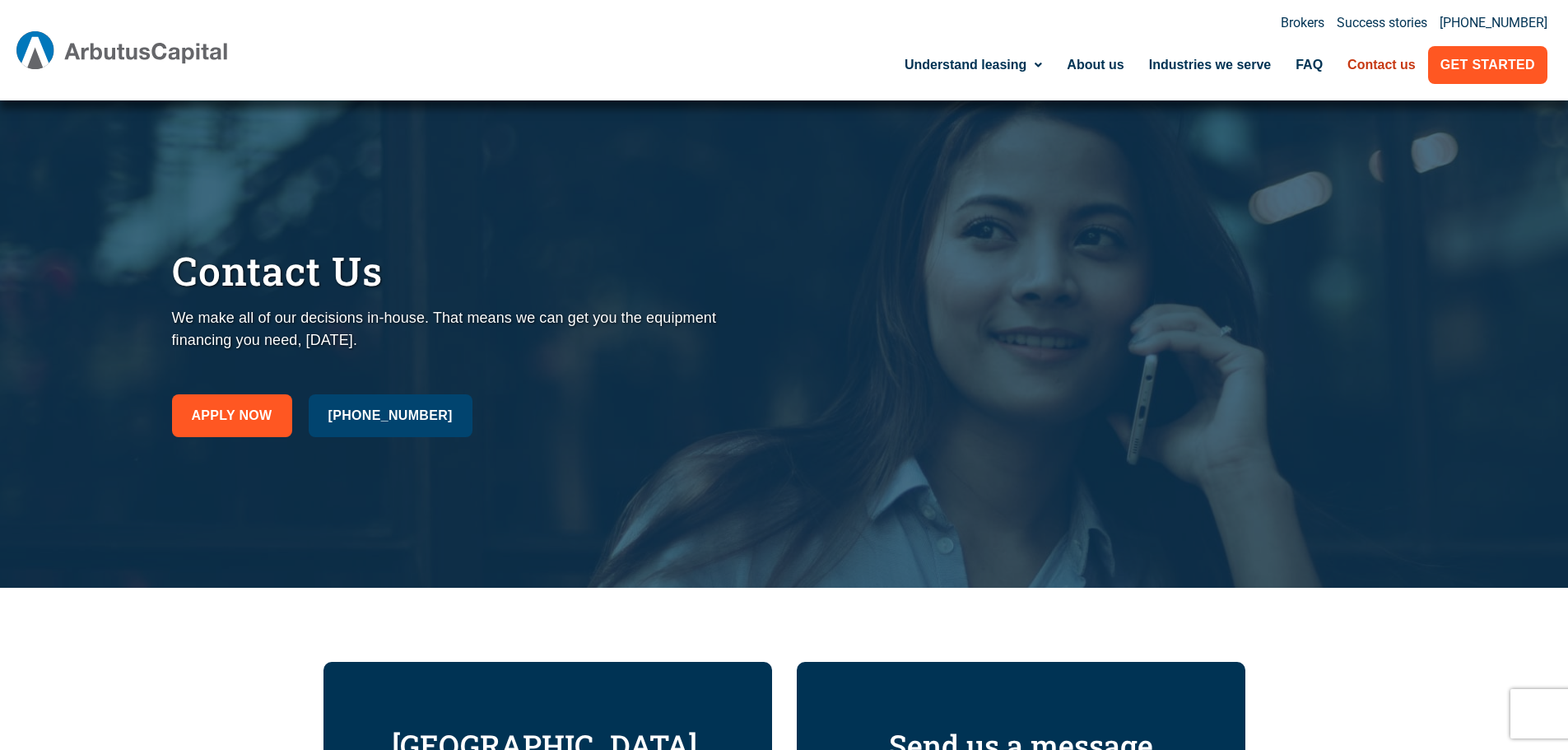
drag, startPoint x: 161, startPoint y: 271, endPoint x: 655, endPoint y: 356, distance: 501.3
click at [658, 356] on div "Contact Us We make all of our decisions in-house. That means we can get you the…" at bounding box center [784, 344] width 1568 height 488
click at [655, 356] on div "We make all of our decisions in-house. That means we can get you the equipment …" at bounding box center [473, 342] width 604 height 71
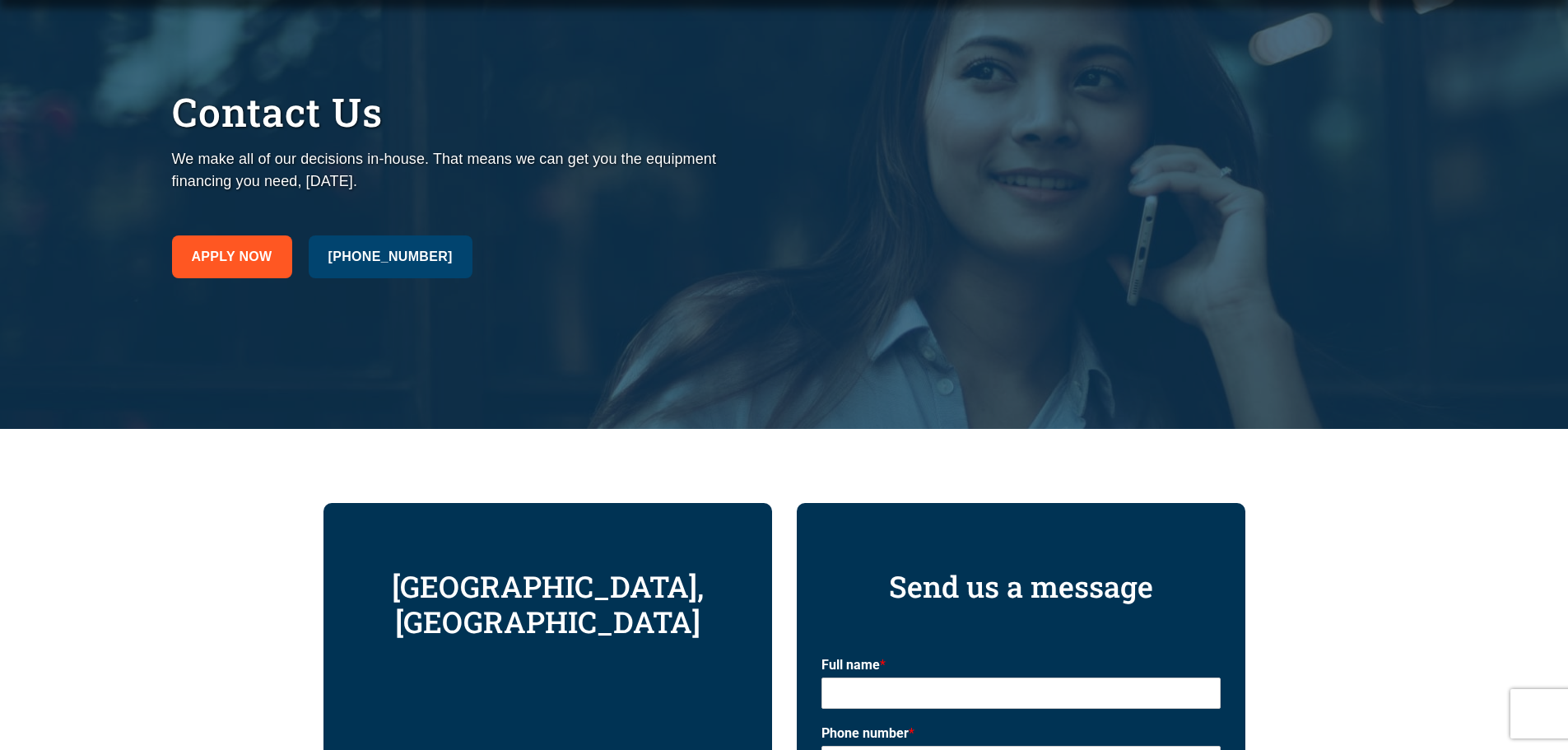
scroll to position [165, 0]
